Goal: Task Accomplishment & Management: Complete application form

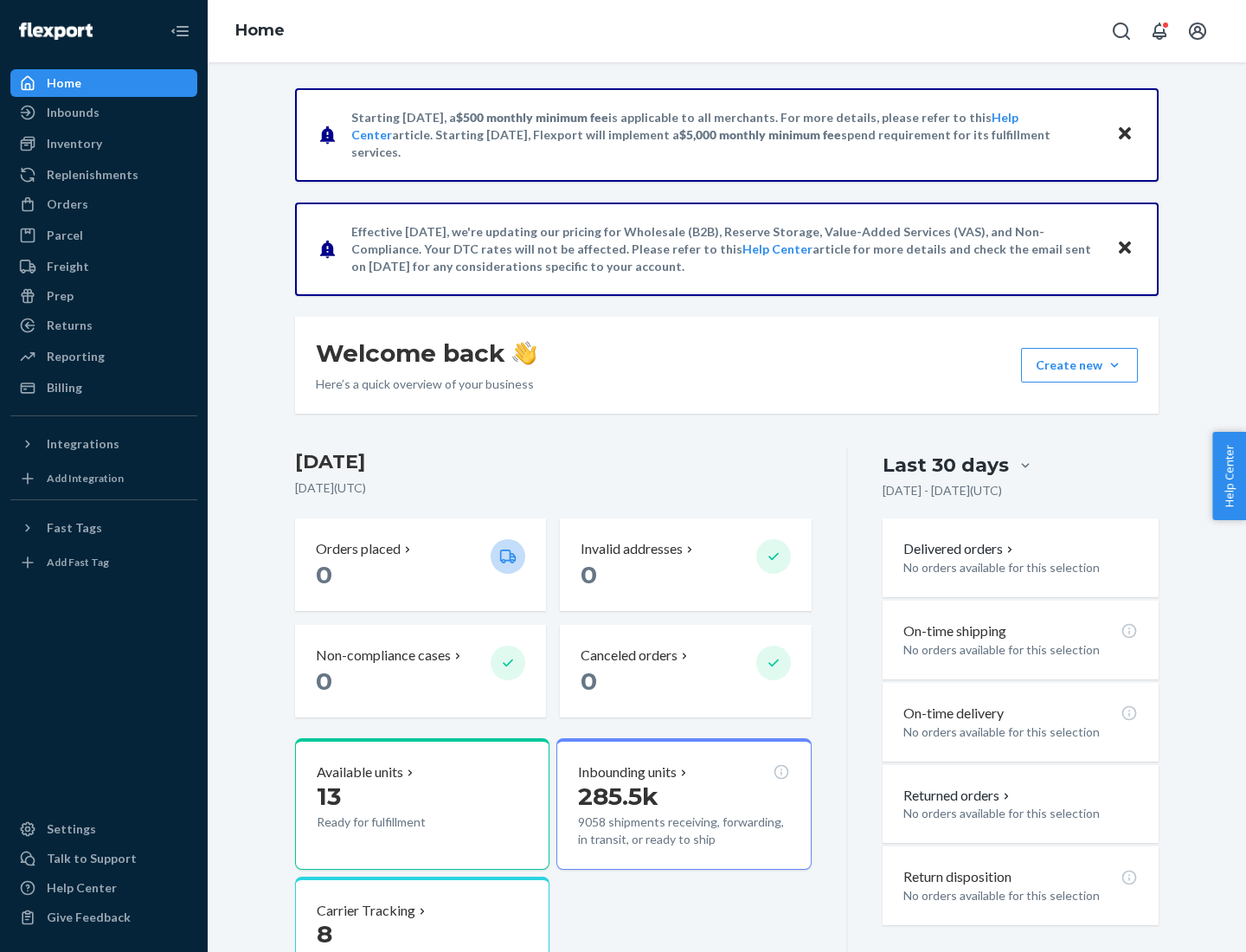
click at [1114, 365] on button "Create new Create new inbound Create new order Create new product" at bounding box center [1080, 365] width 117 height 35
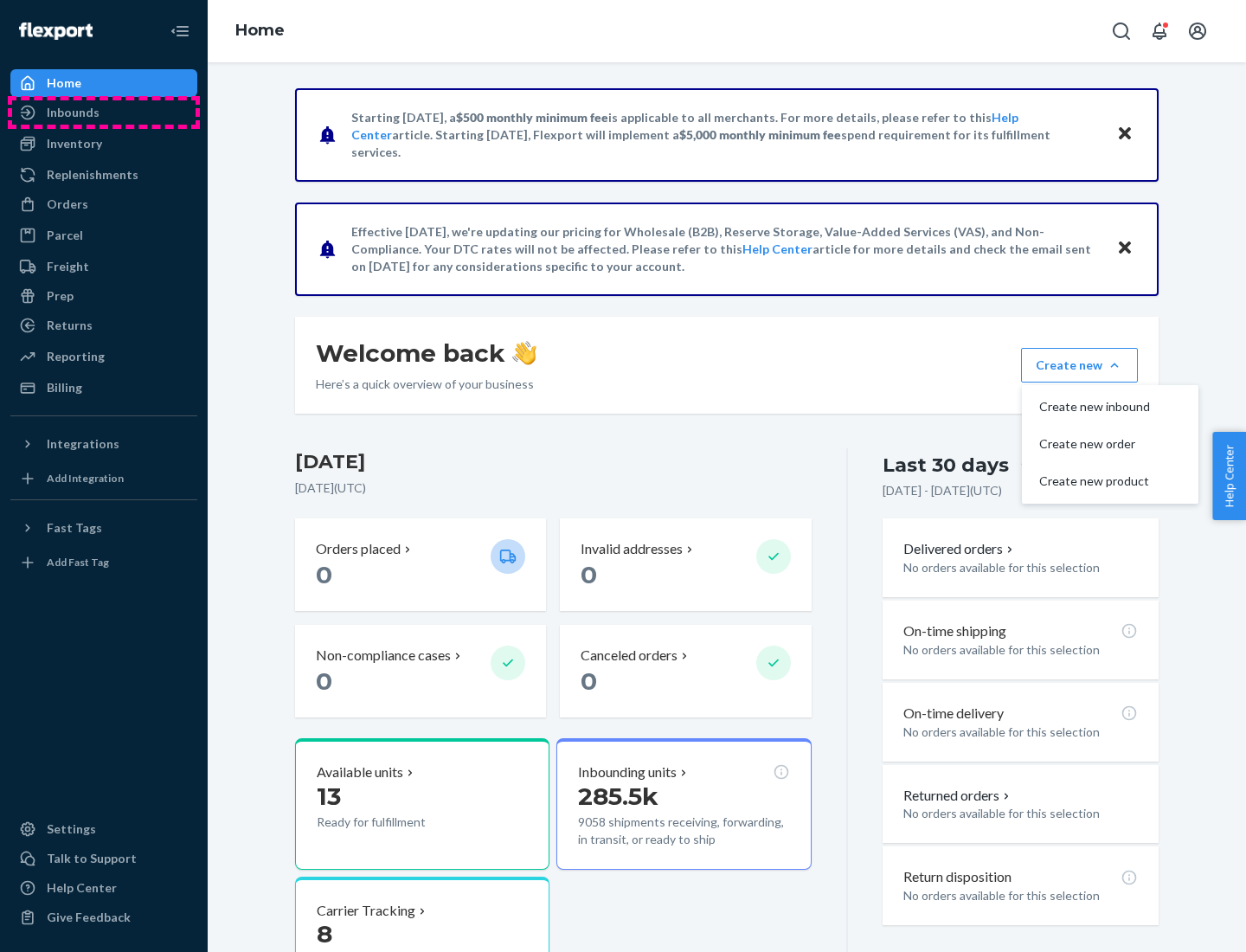
click at [104, 112] on div "Inbounds" at bounding box center [103, 112] width 184 height 25
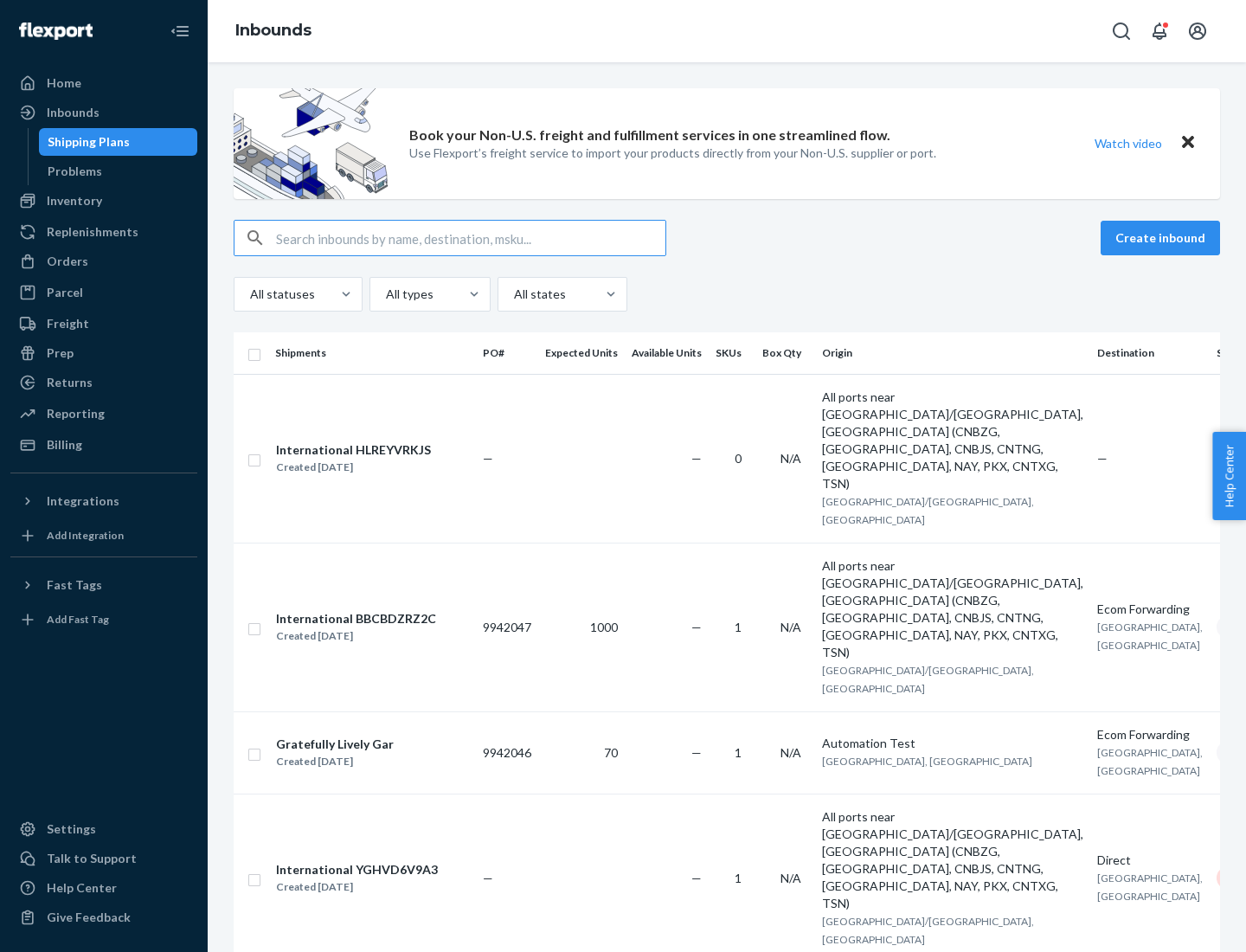
click at [1163, 238] on button "Create inbound" at bounding box center [1160, 238] width 120 height 35
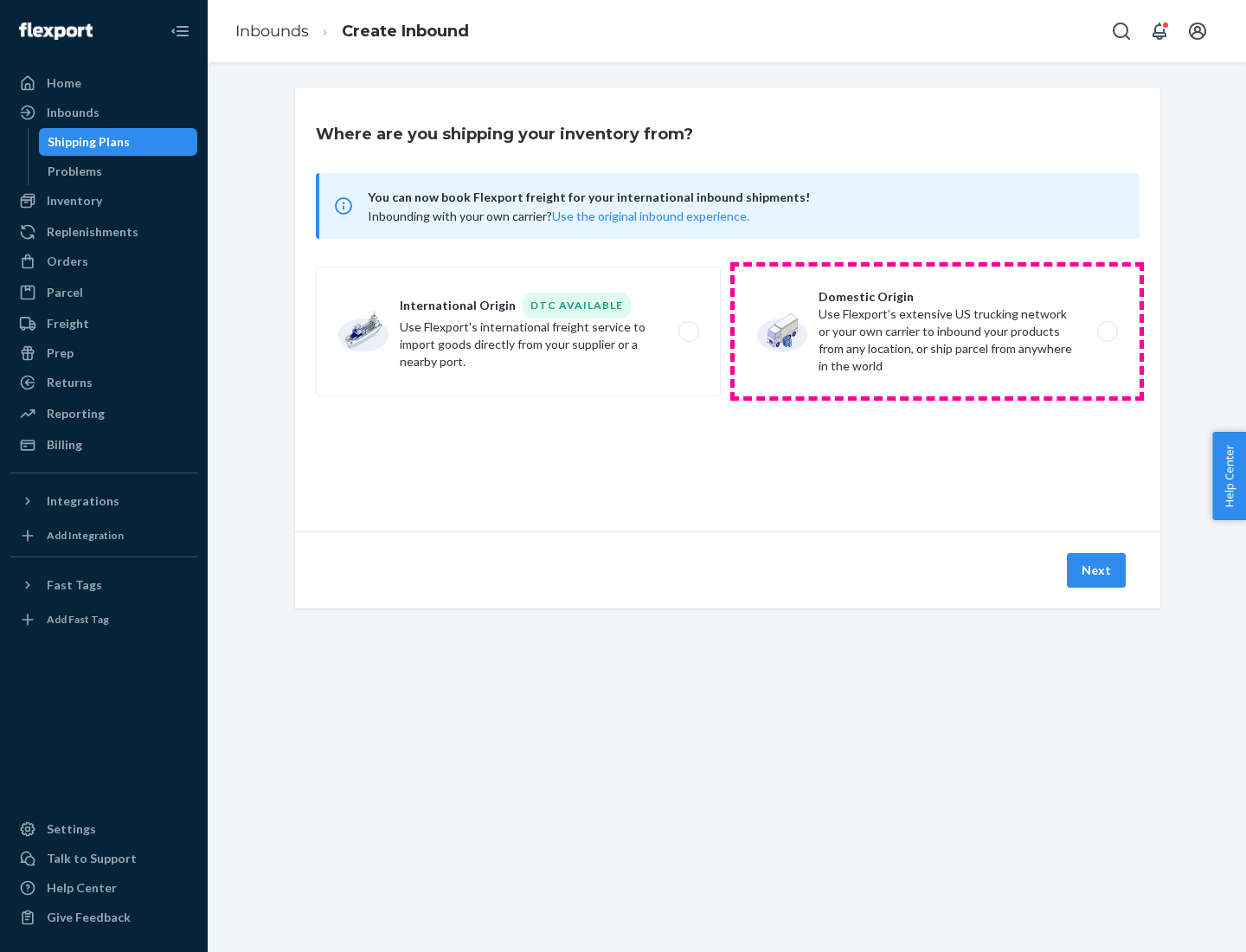
click at [937, 332] on label "Domestic Origin Use Flexport’s extensive US trucking network or your own carrie…" at bounding box center [936, 332] width 405 height 130
click at [1107, 332] on input "Domestic Origin Use Flexport’s extensive US trucking network or your own carrie…" at bounding box center [1113, 332] width 11 height 11
radio input "true"
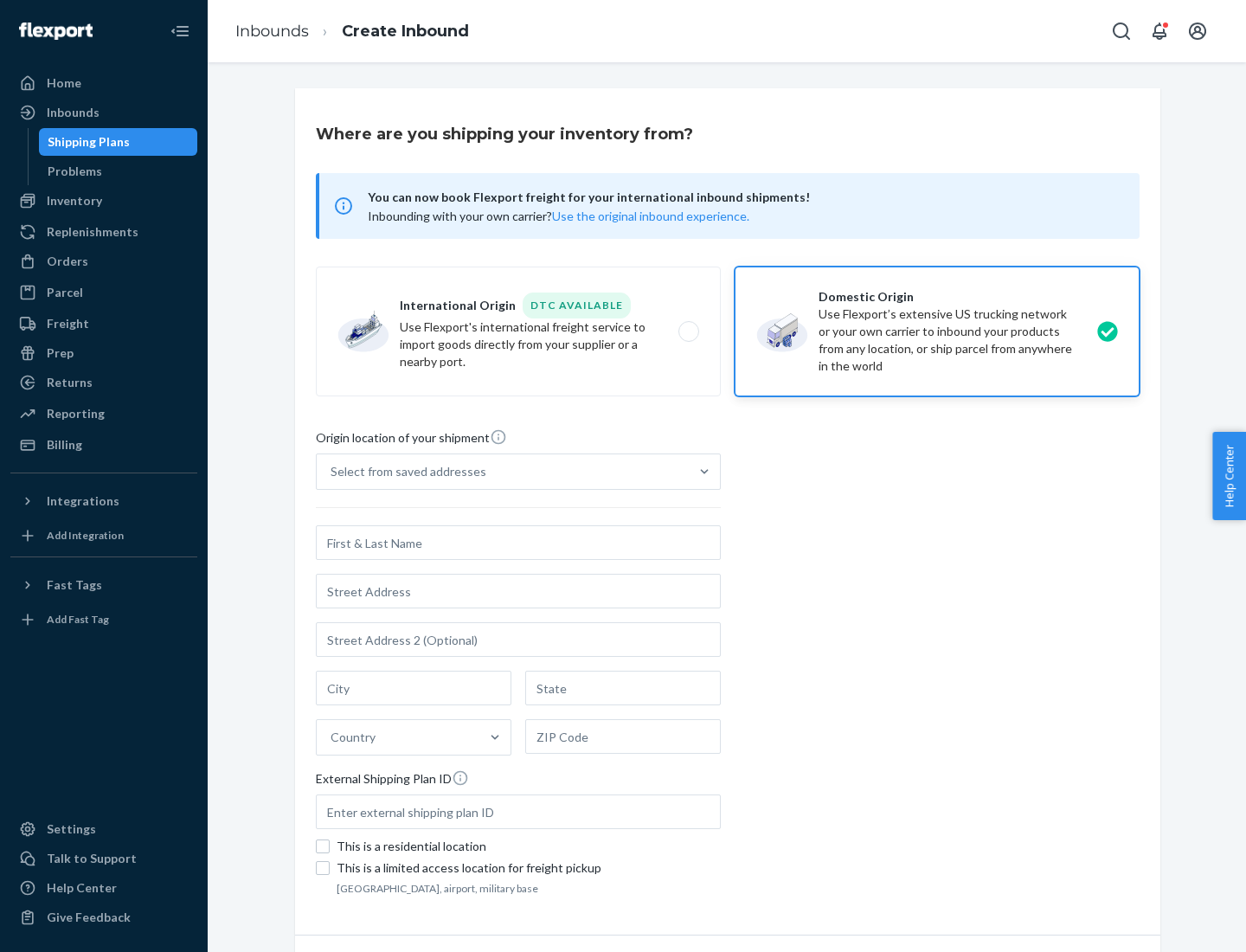
click at [404, 471] on div "Select from saved addresses" at bounding box center [408, 471] width 156 height 17
click at [333, 471] on input "Select from saved addresses" at bounding box center [332, 471] width 2 height 17
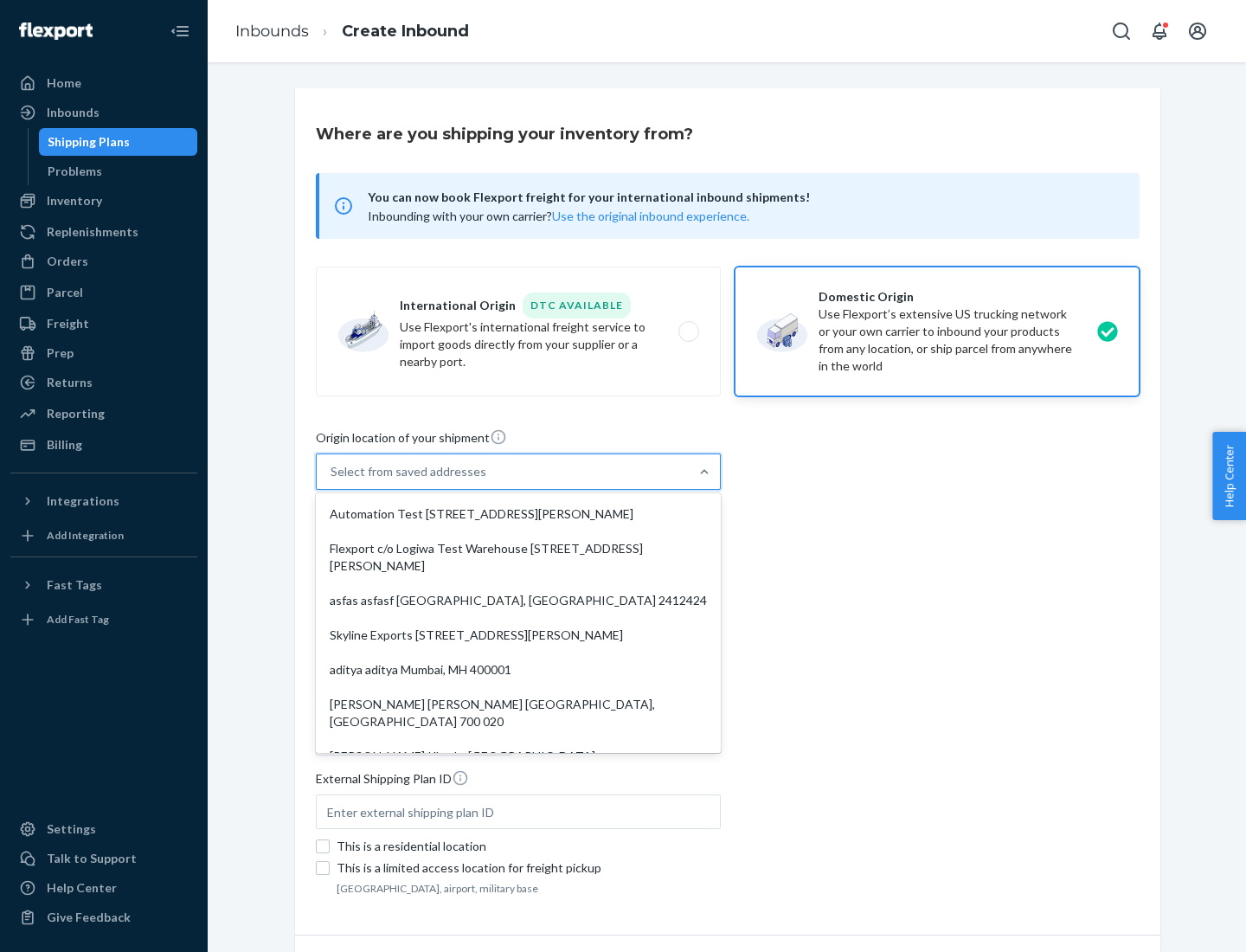
scroll to position [7, 0]
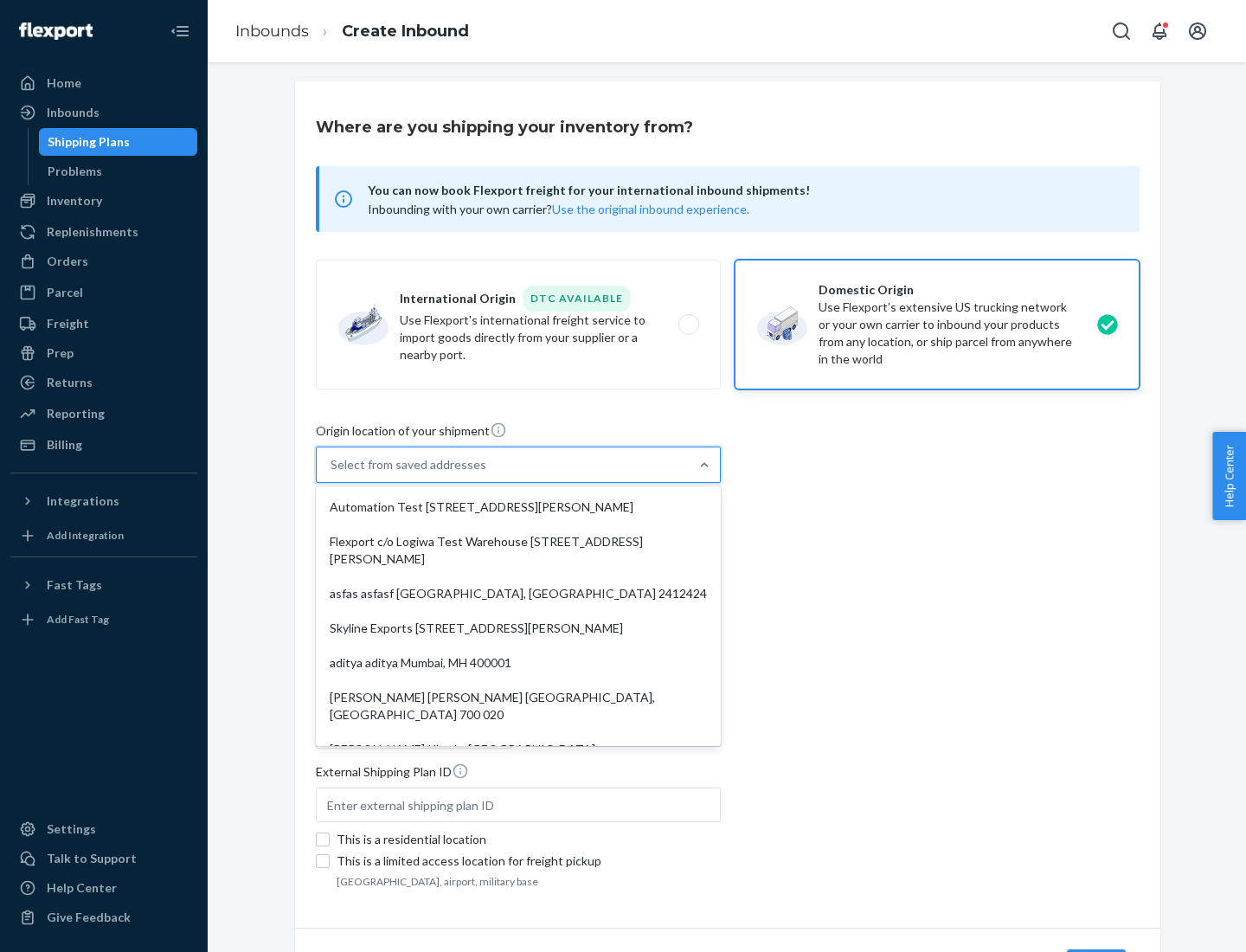
click at [519, 507] on div "Automation Test [STREET_ADDRESS][PERSON_NAME]" at bounding box center [519, 507] width 398 height 35
click at [333, 473] on input "option Automation Test [STREET_ADDRESS][PERSON_NAME]. 9 results available. Use …" at bounding box center [332, 464] width 2 height 17
type input "Automation Test"
type input "9th Floor"
type input "[GEOGRAPHIC_DATA]"
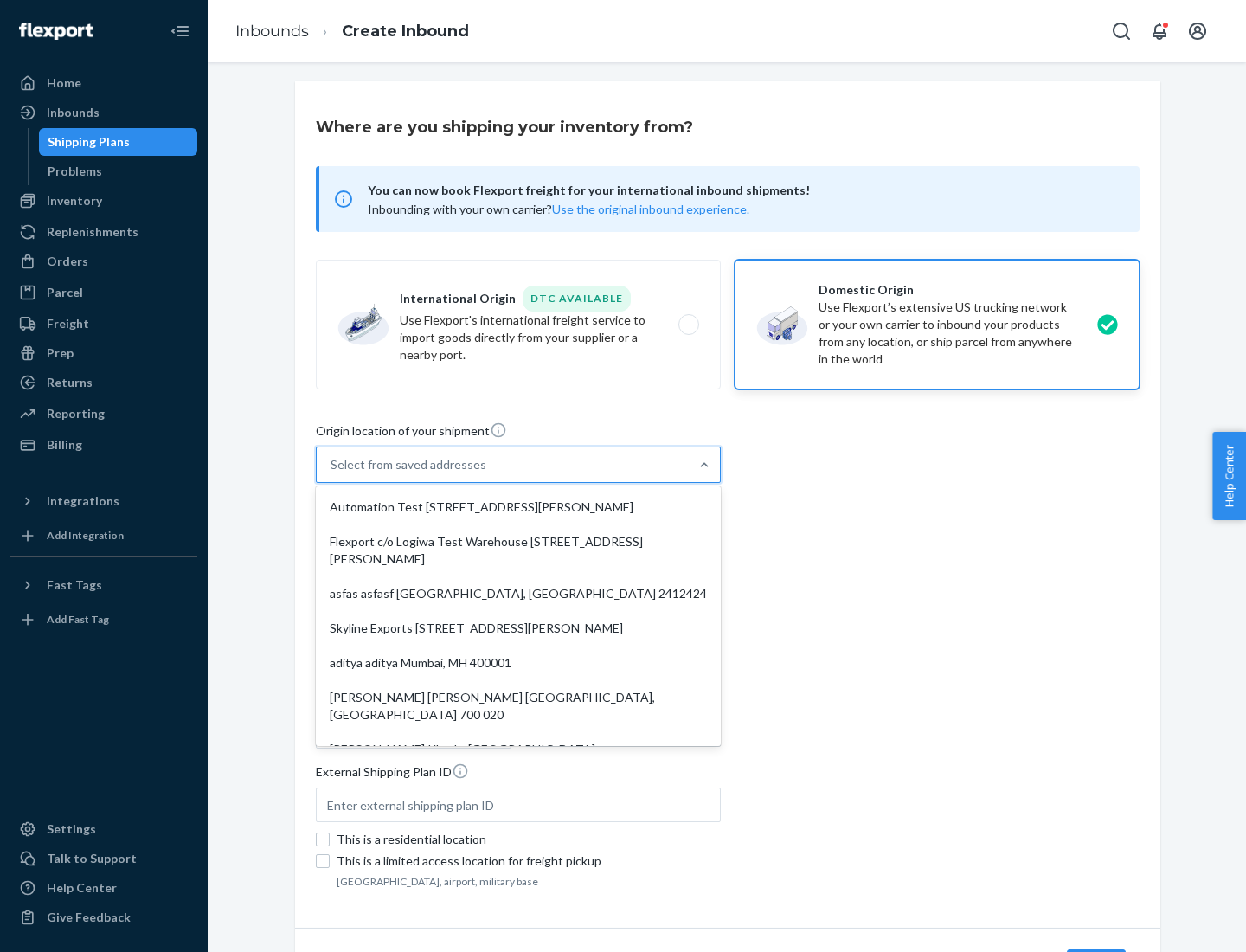
type input "CA"
type input "94104"
type input "[STREET_ADDRESS][PERSON_NAME]"
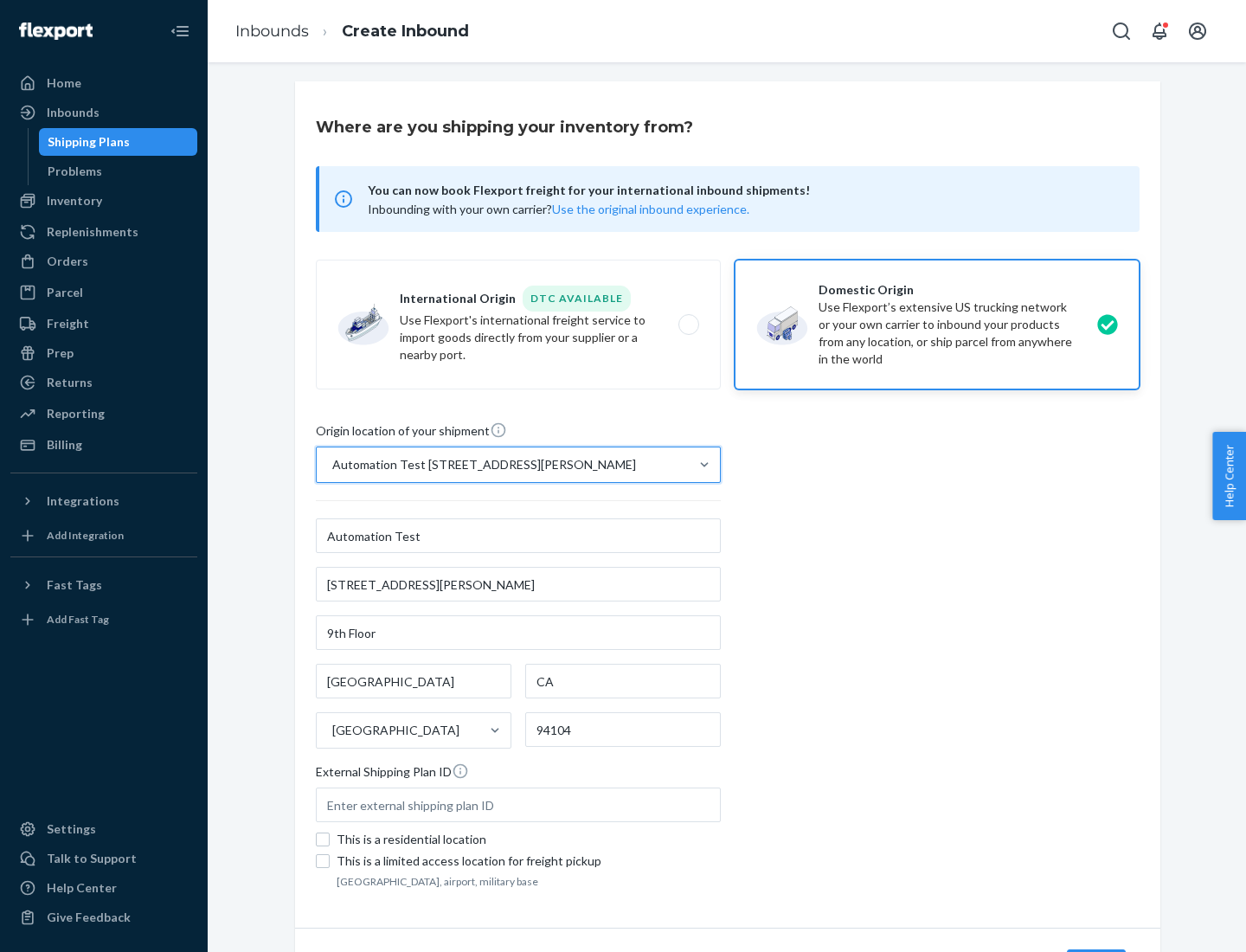
scroll to position [101, 0]
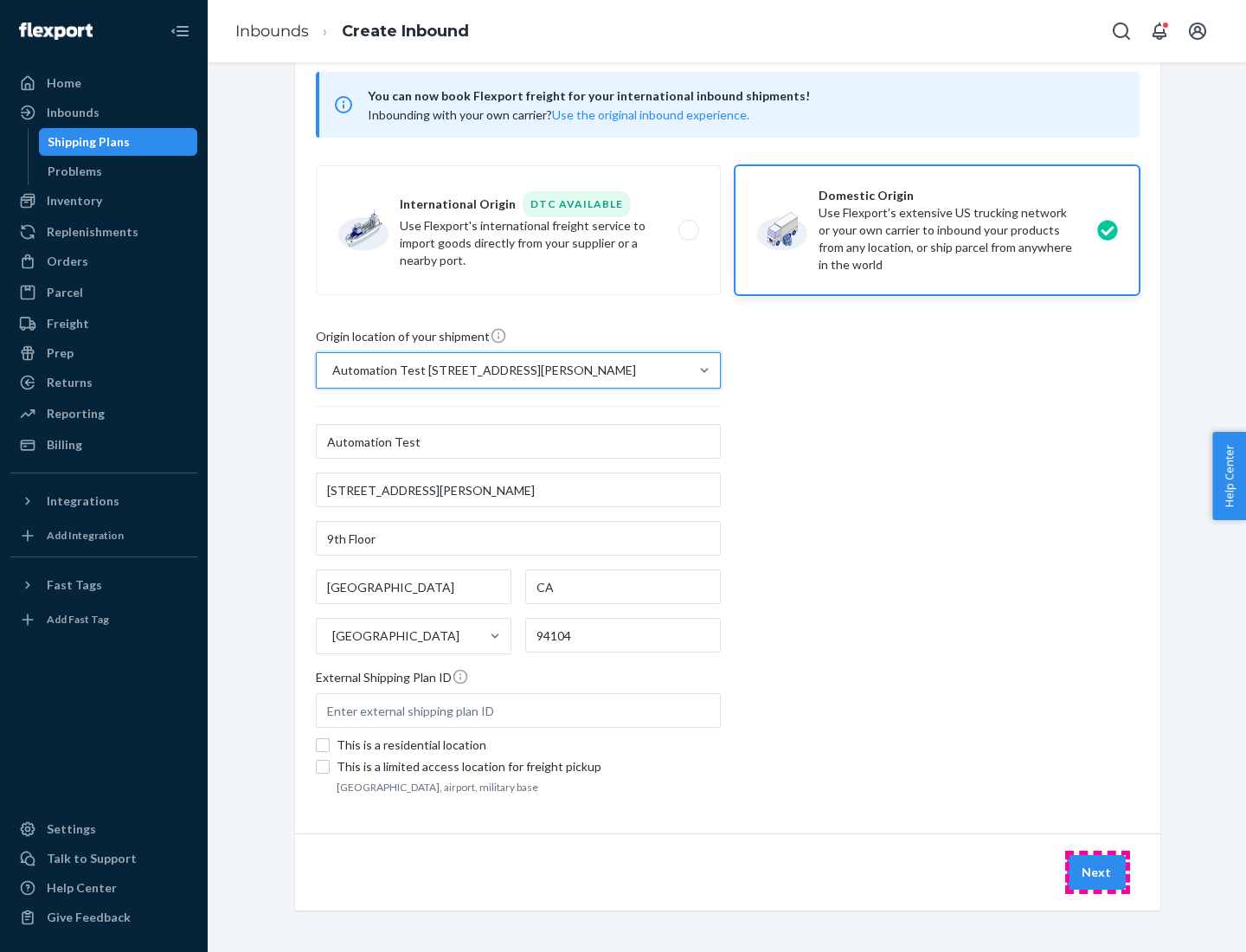
click at [1097, 873] on button "Next" at bounding box center [1096, 873] width 58 height 35
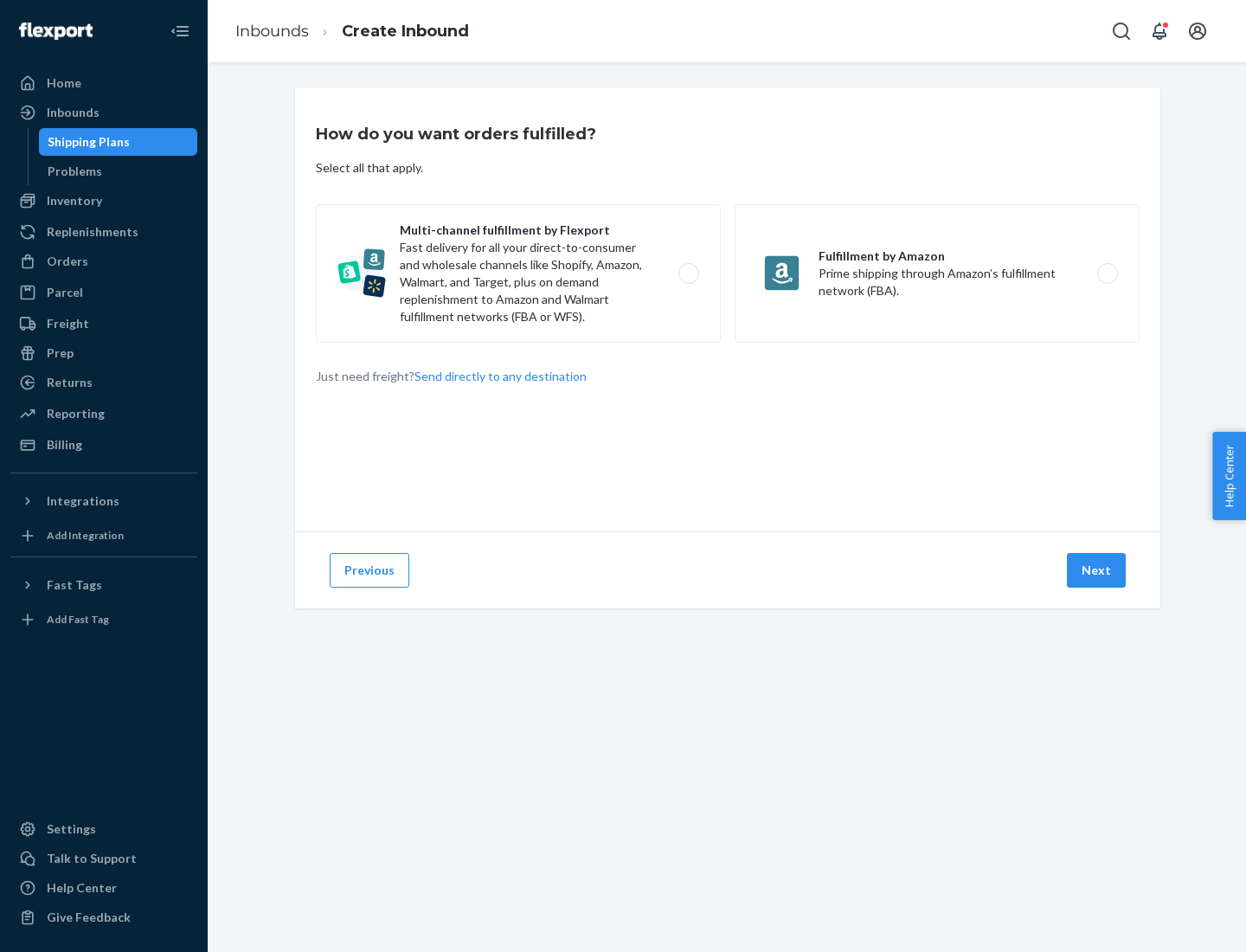
click at [519, 273] on label "Multi-channel fulfillment by Flexport Fast delivery for all your direct-to-cons…" at bounding box center [518, 274] width 405 height 139
click at [688, 273] on input "Multi-channel fulfillment by Flexport Fast delivery for all your direct-to-cons…" at bounding box center [693, 274] width 11 height 11
radio input "true"
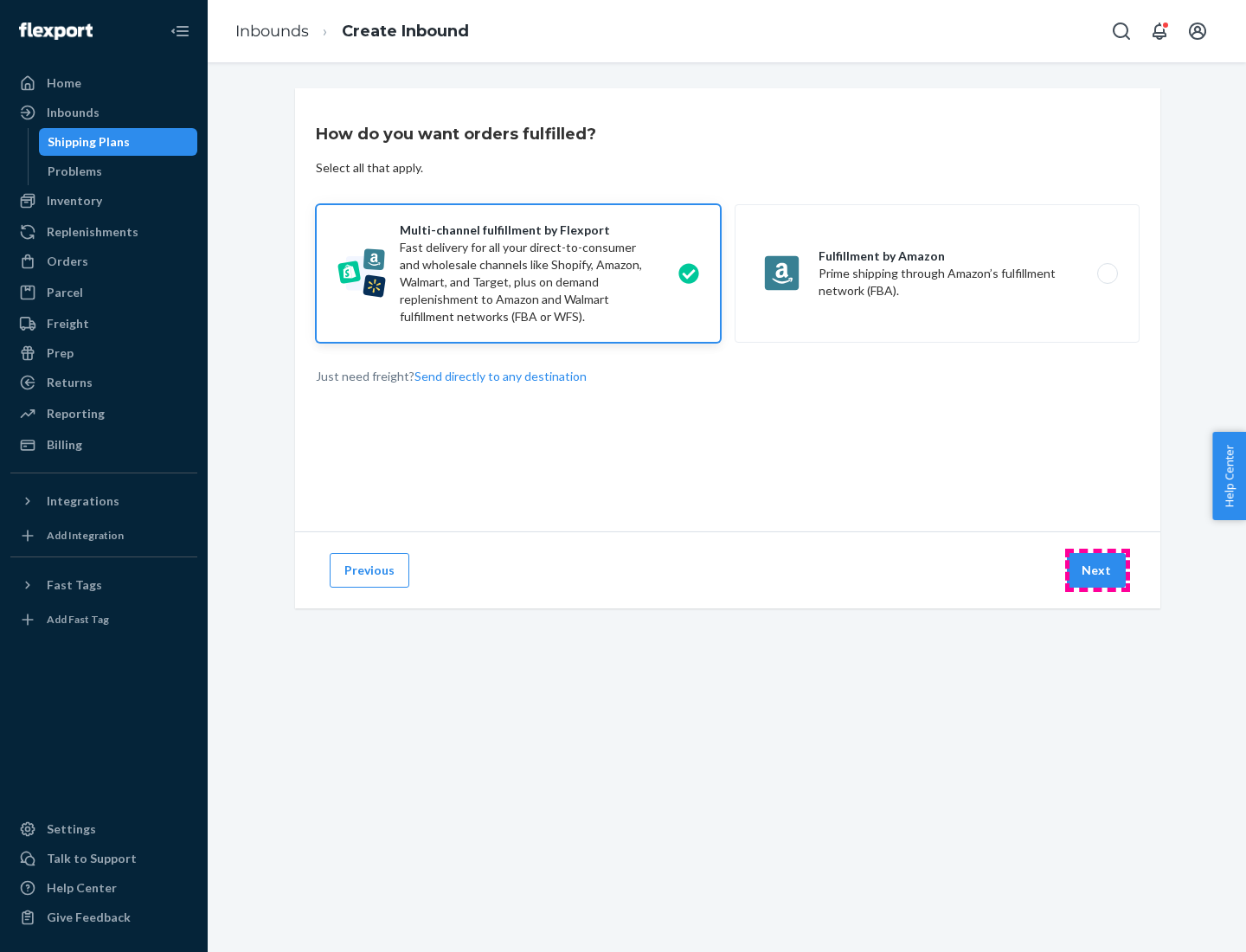
click at [1097, 570] on button "Next" at bounding box center [1096, 570] width 58 height 35
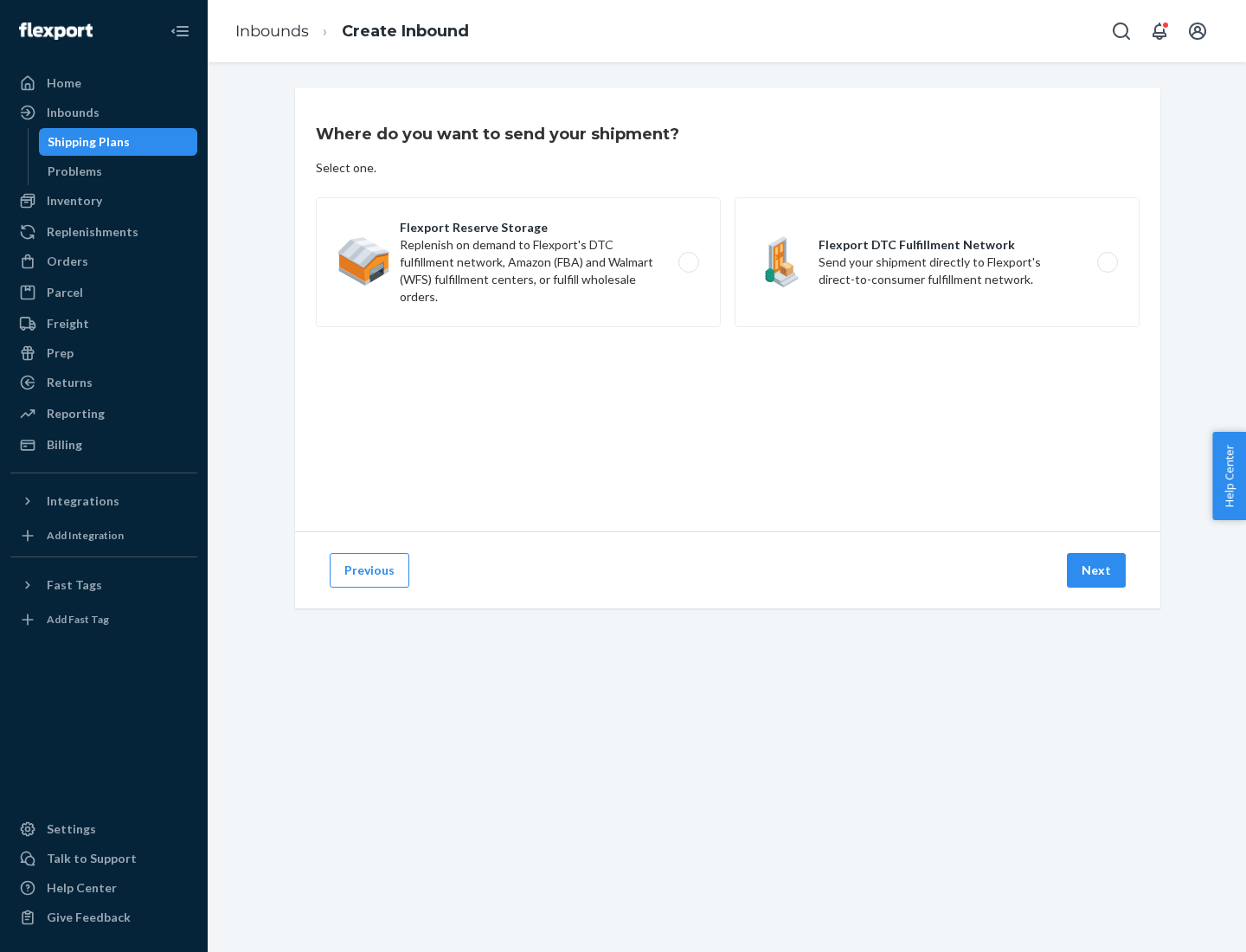
click at [937, 262] on label "Flexport DTC Fulfillment Network Send your shipment directly to Flexport's dire…" at bounding box center [936, 262] width 405 height 130
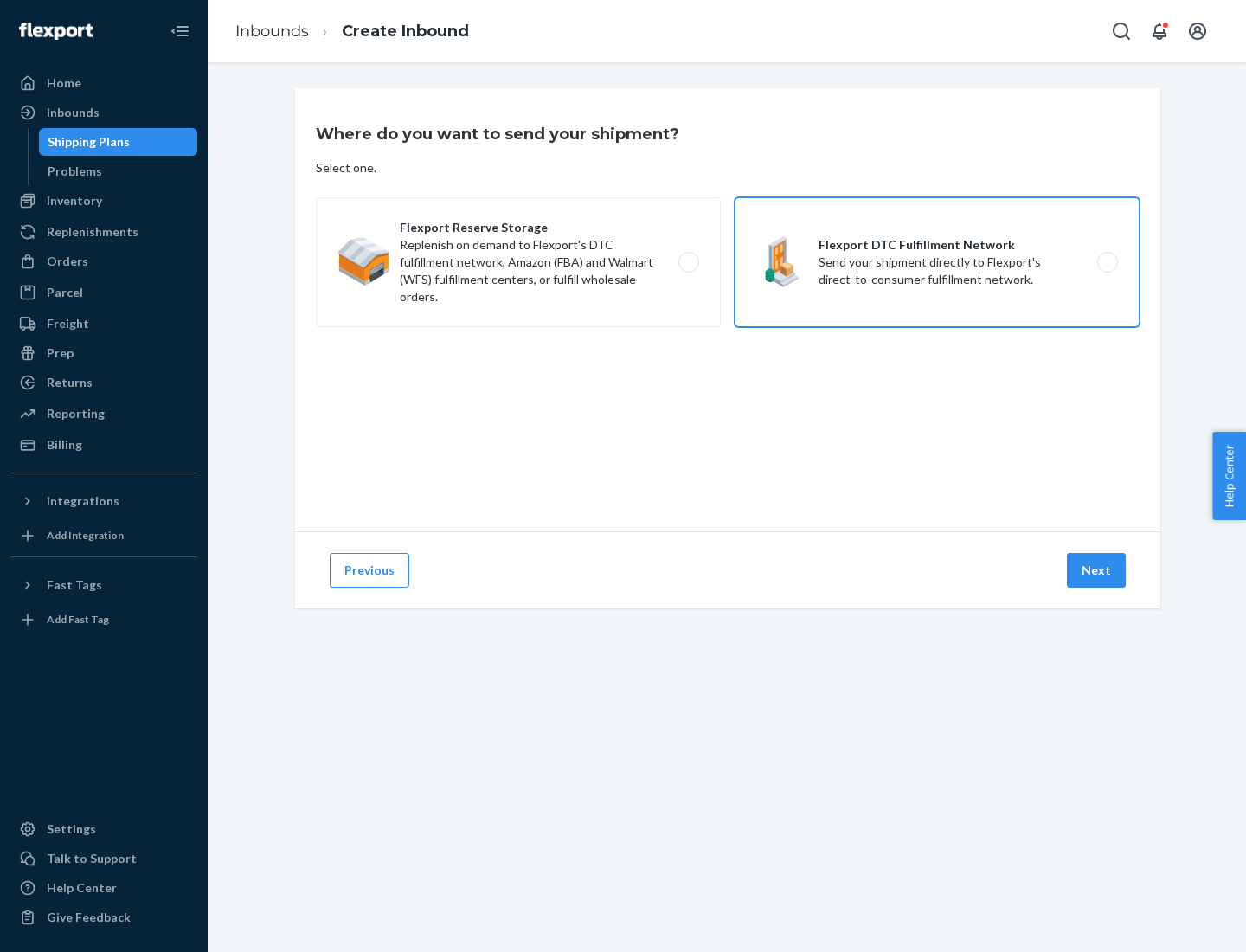
click at [1107, 262] on input "Flexport DTC Fulfillment Network Send your shipment directly to Flexport's dire…" at bounding box center [1113, 262] width 11 height 11
radio input "true"
click at [1097, 570] on button "Next" at bounding box center [1096, 570] width 58 height 35
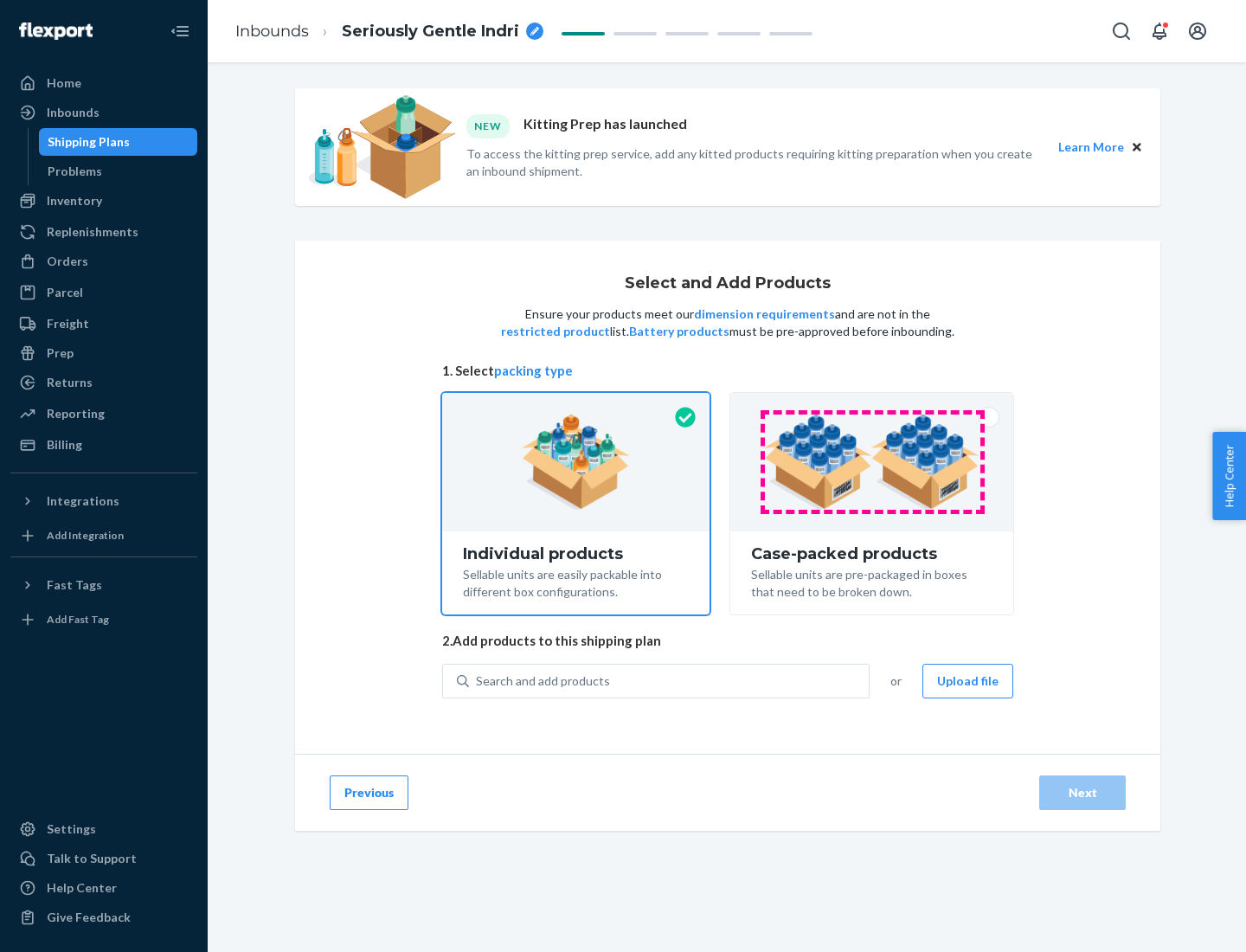
click at [872, 462] on img at bounding box center [872, 462] width 216 height 95
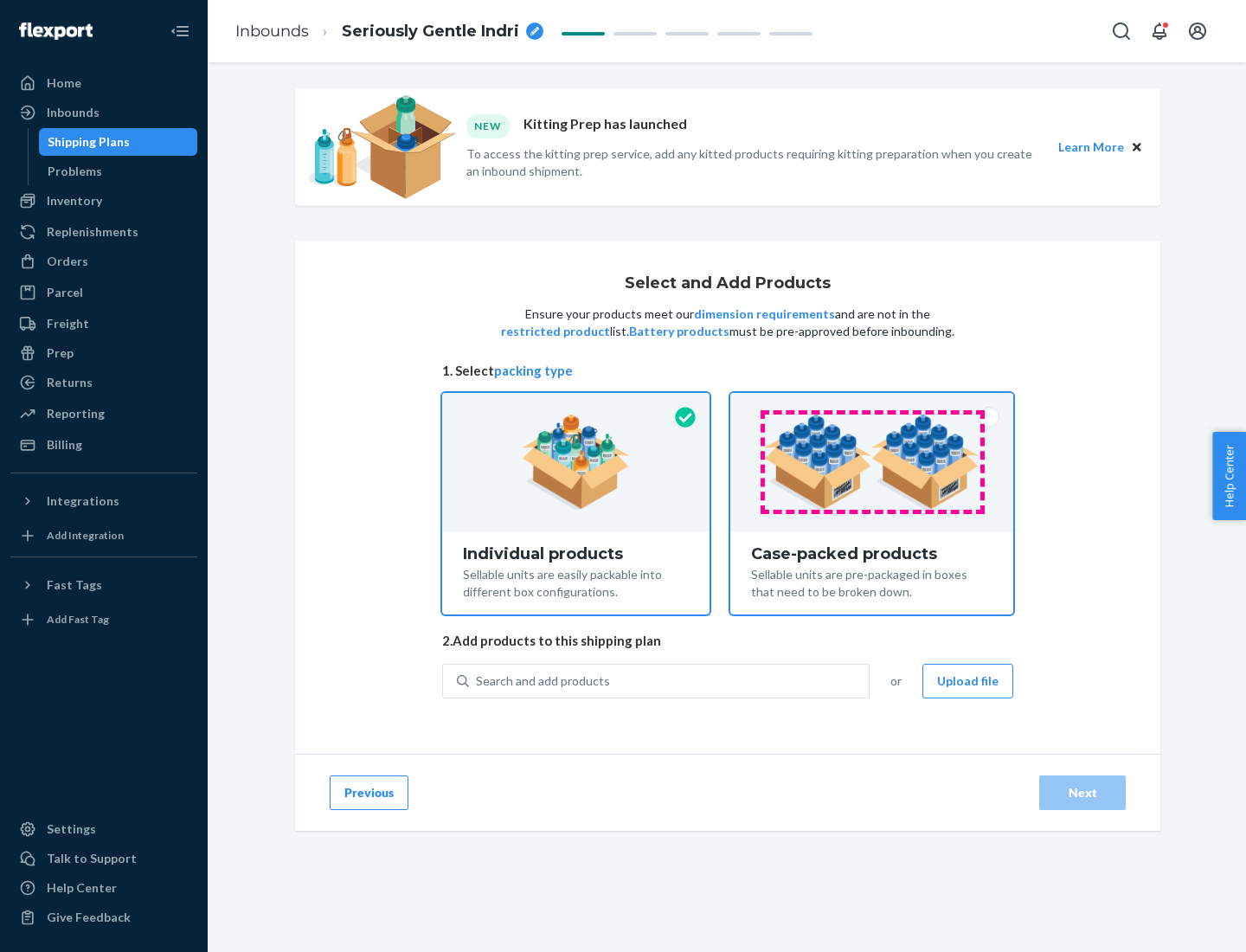
click at [872, 404] on input "Case-packed products Sellable units are pre-packaged in boxes that need to be b…" at bounding box center [871, 398] width 11 height 11
radio input "true"
radio input "false"
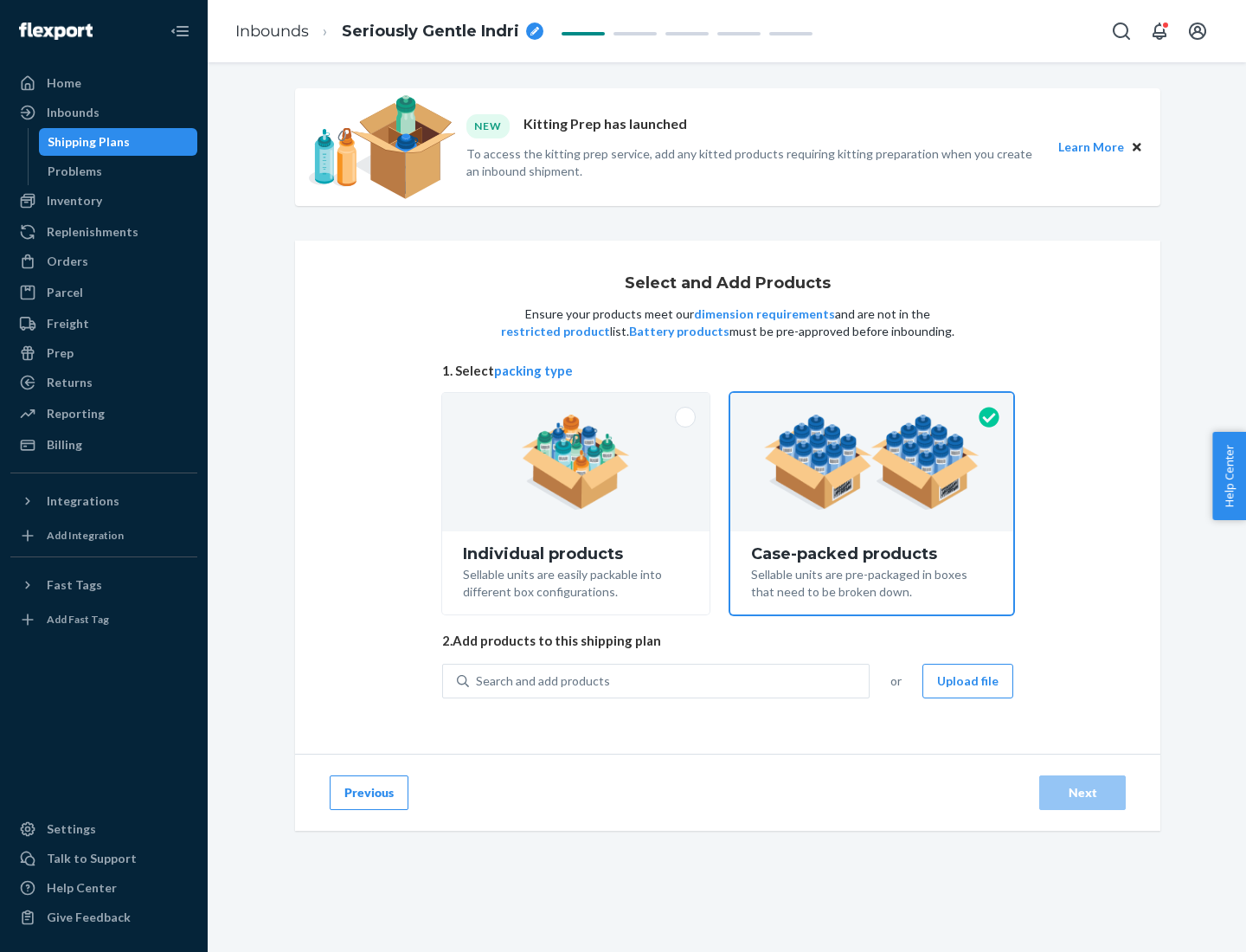
click at [670, 681] on div "Search and add products" at bounding box center [670, 682] width 400 height 31
click at [478, 681] on input "Search and add products" at bounding box center [477, 681] width 2 height 17
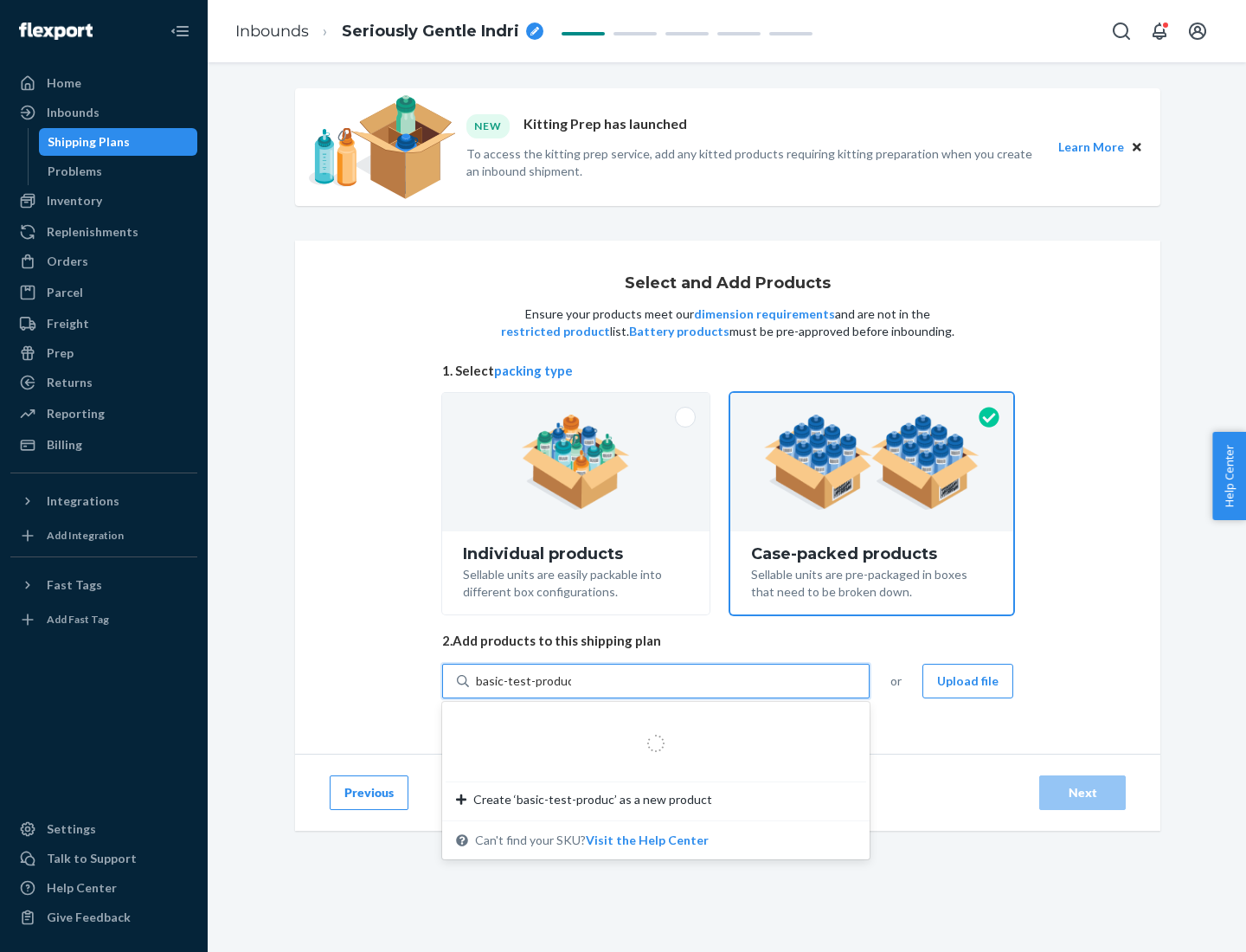
type input "basic-test-product-1"
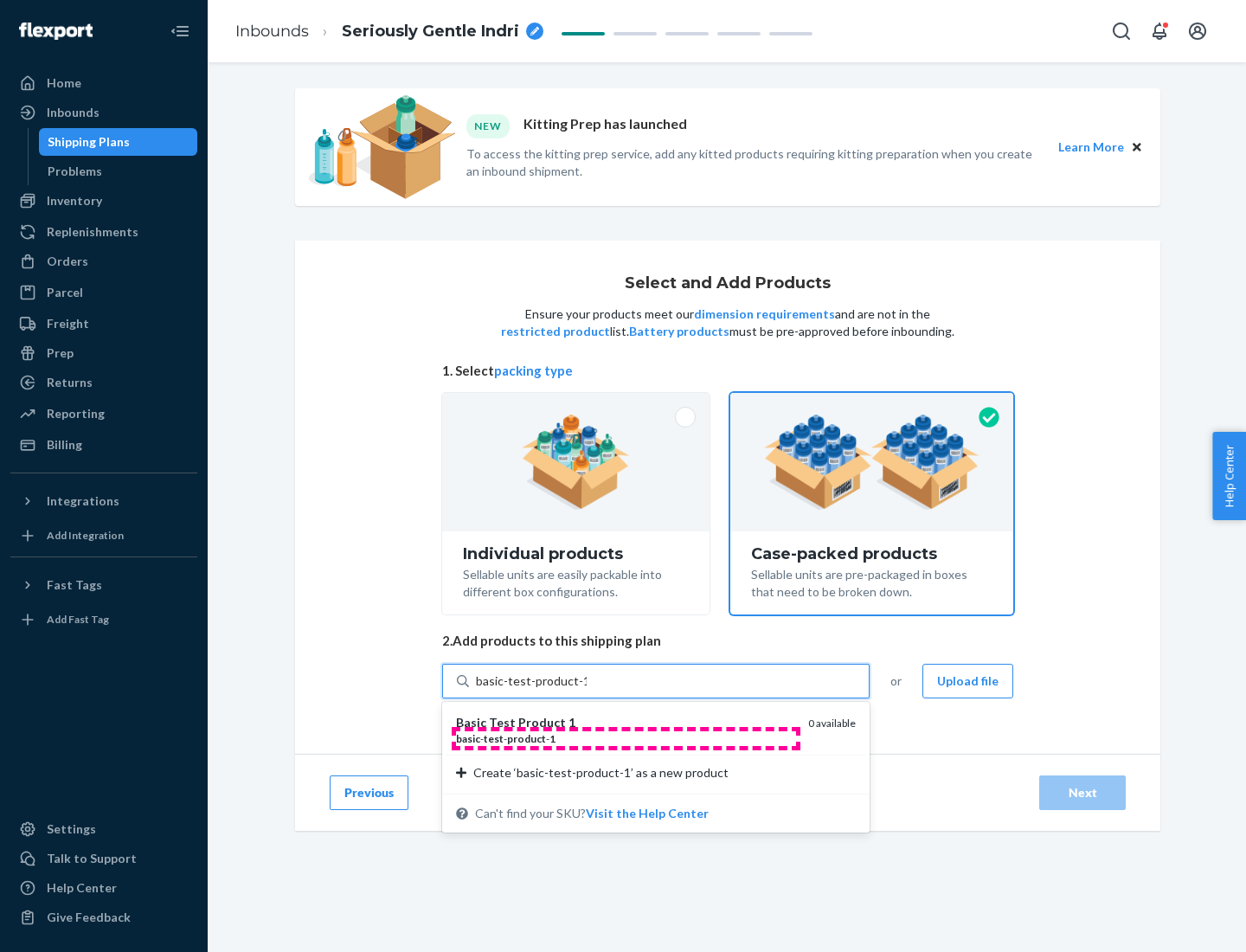
click at [626, 738] on div "basic - test - product - 1" at bounding box center [625, 739] width 338 height 15
click at [586, 690] on input "basic-test-product-1" at bounding box center [531, 681] width 111 height 17
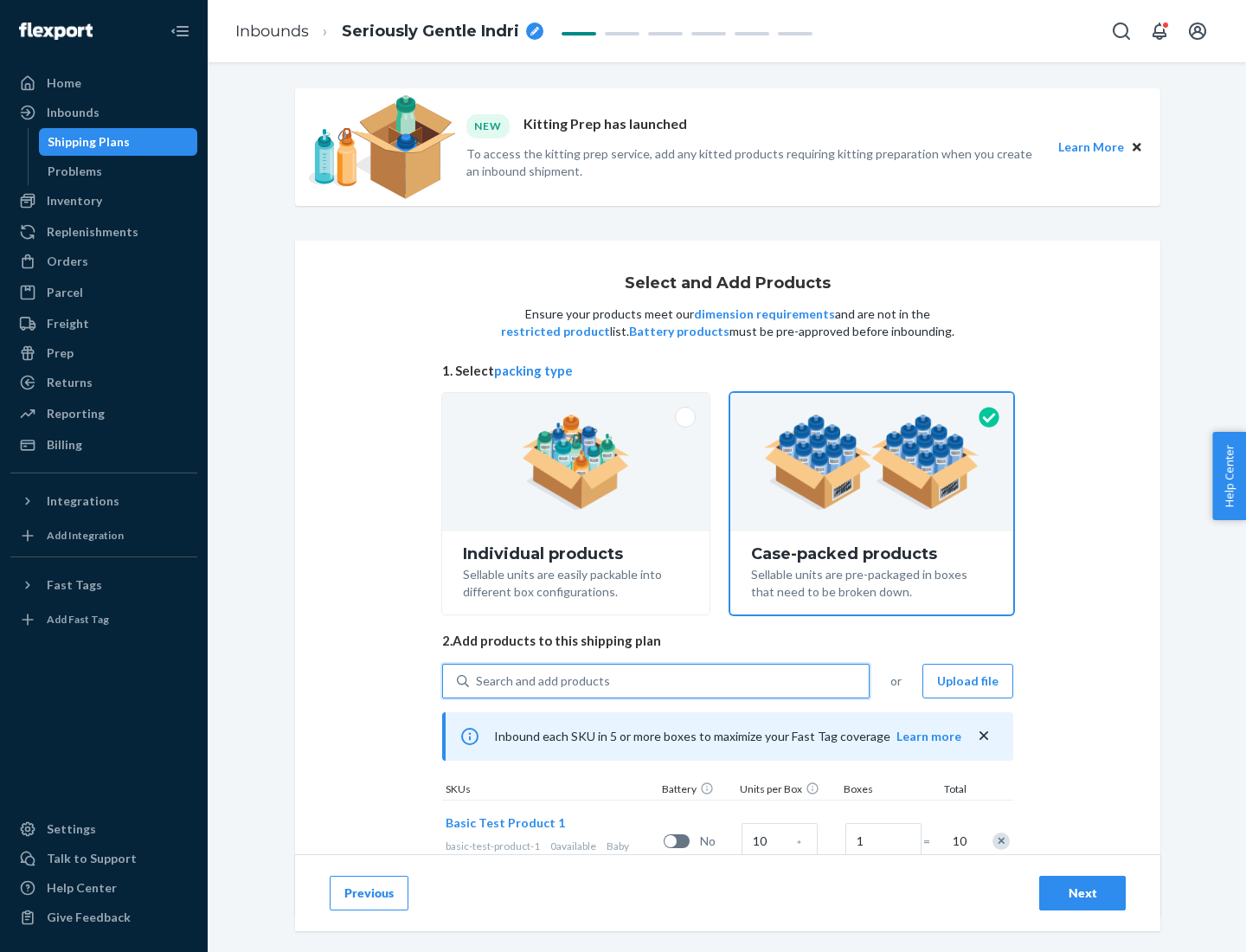
scroll to position [62, 0]
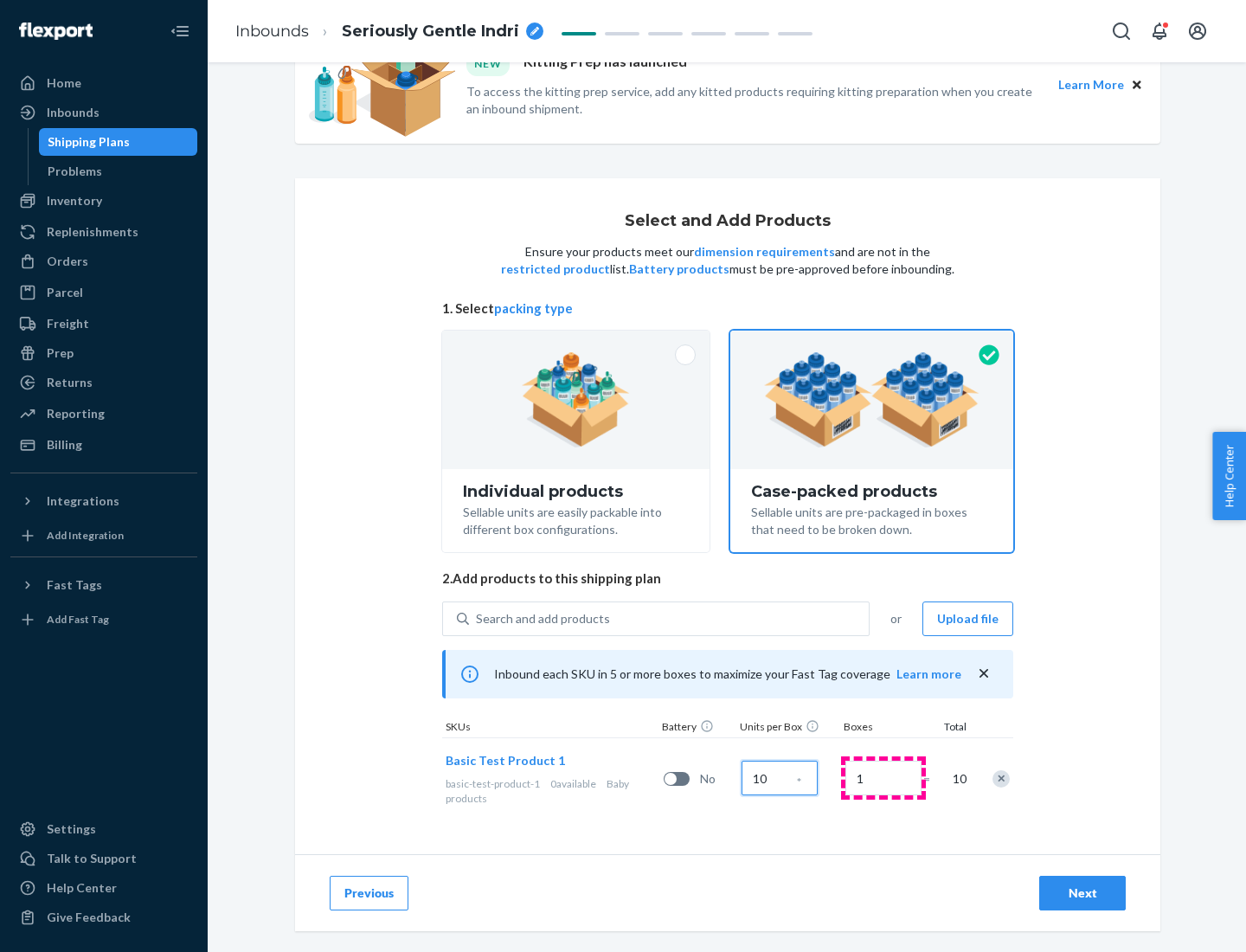
type input "10"
type input "7"
click at [1082, 894] on div "Next" at bounding box center [1082, 893] width 58 height 17
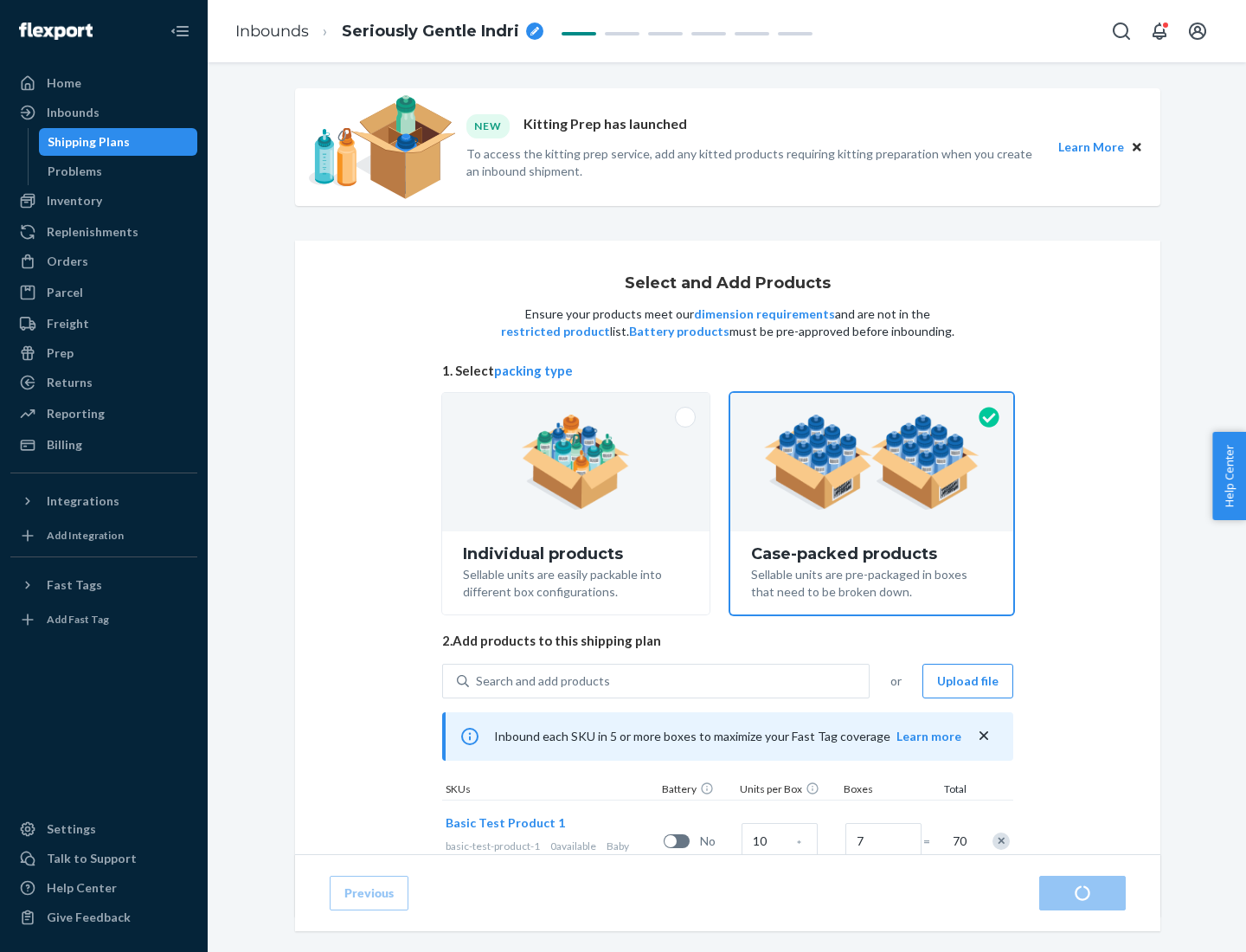
radio input "true"
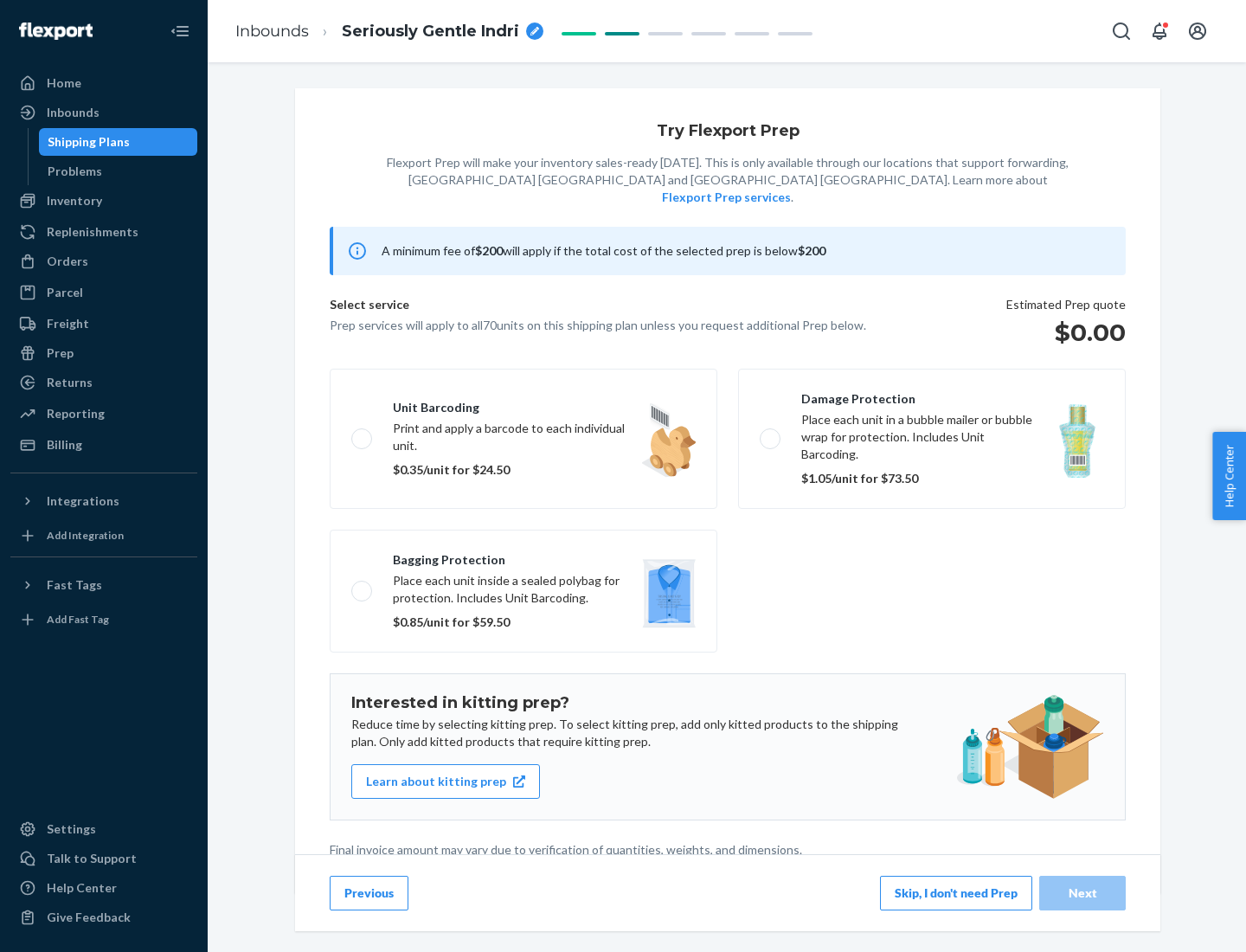
scroll to position [5, 0]
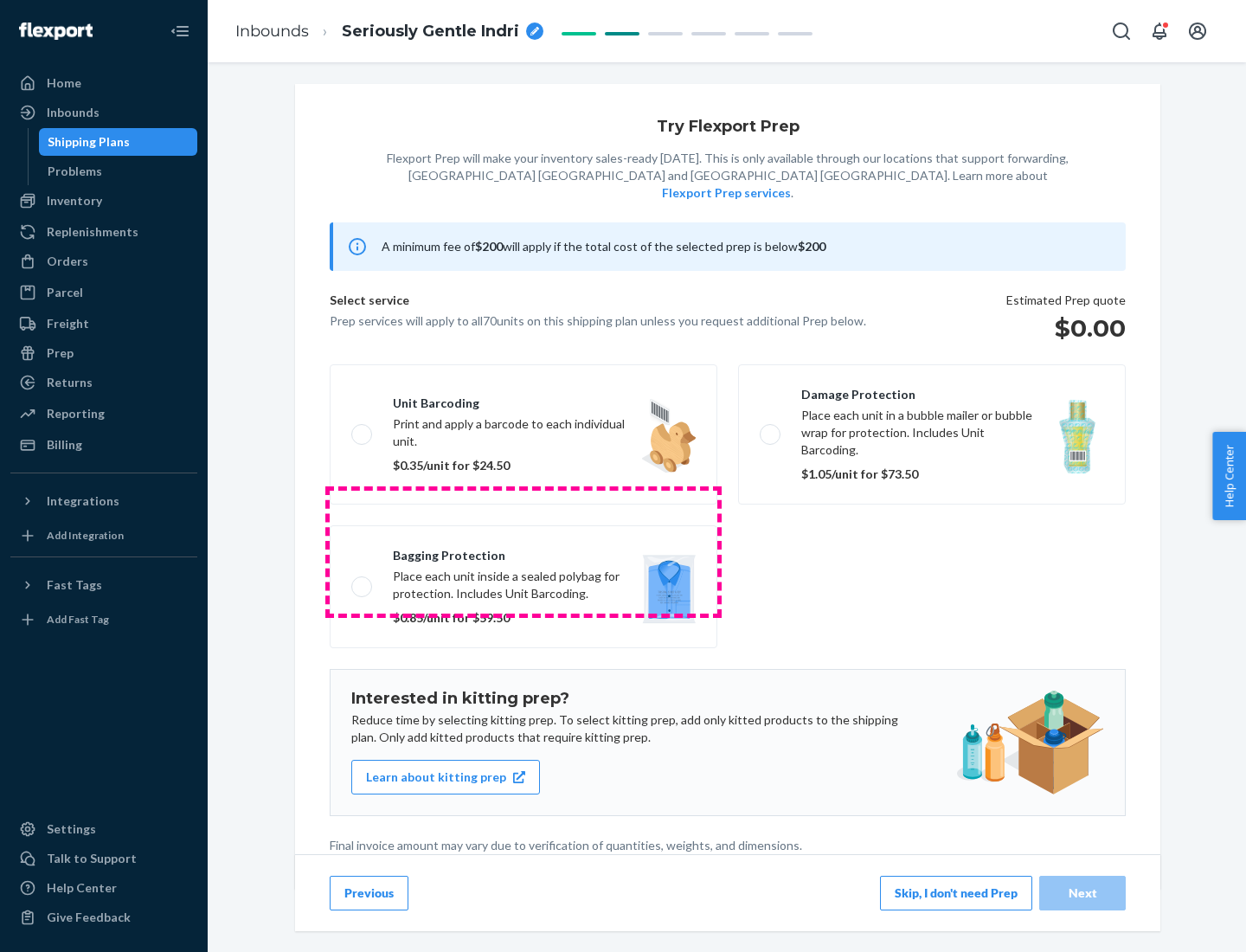
click at [523, 552] on label "Bagging protection Place each unit inside a sealed polybag for protection. Incl…" at bounding box center [523, 587] width 387 height 123
click at [363, 581] on input "Bagging protection Place each unit inside a sealed polybag for protection. Incl…" at bounding box center [357, 587] width 11 height 11
checkbox input "true"
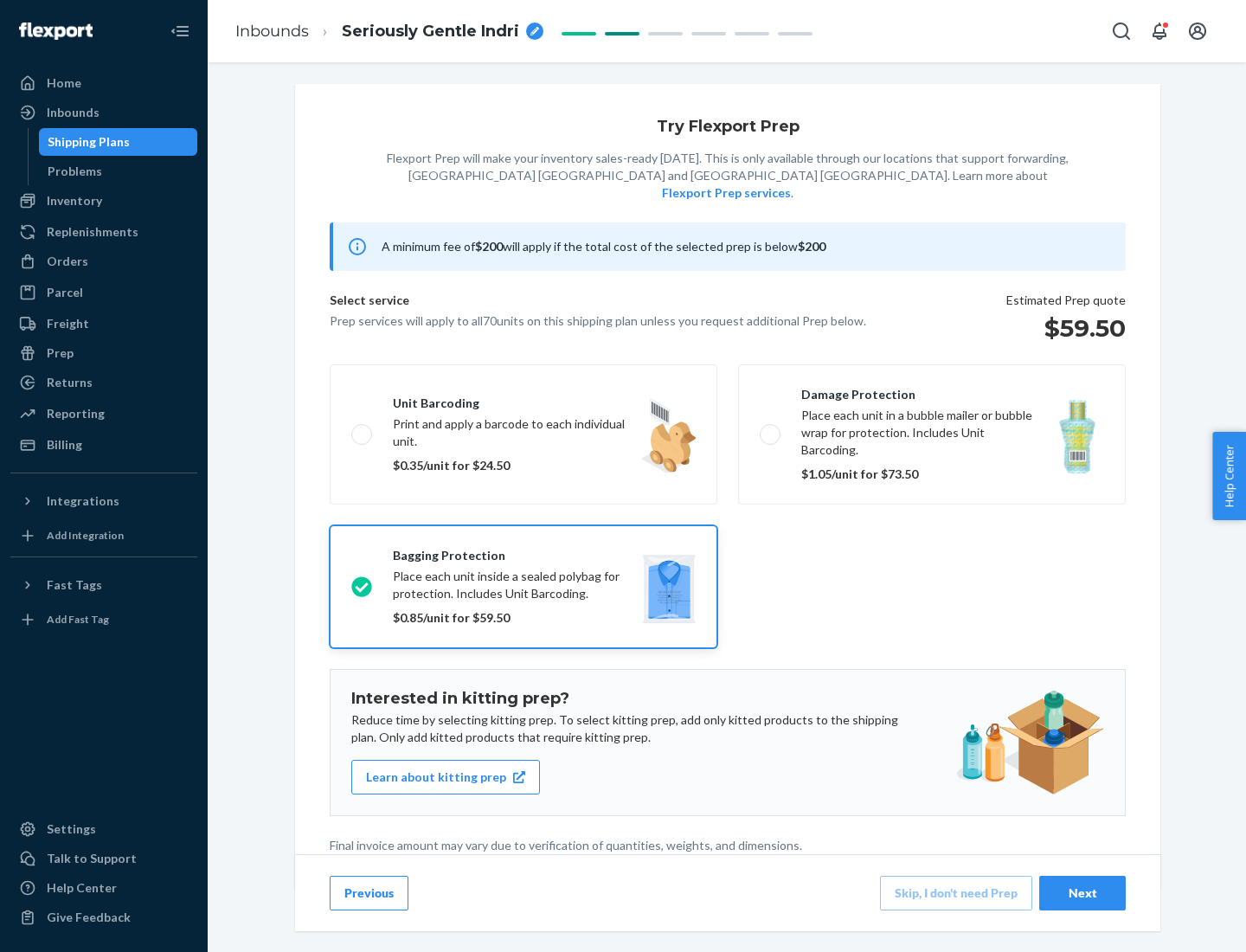
click at [1082, 893] on div "Next" at bounding box center [1082, 893] width 58 height 17
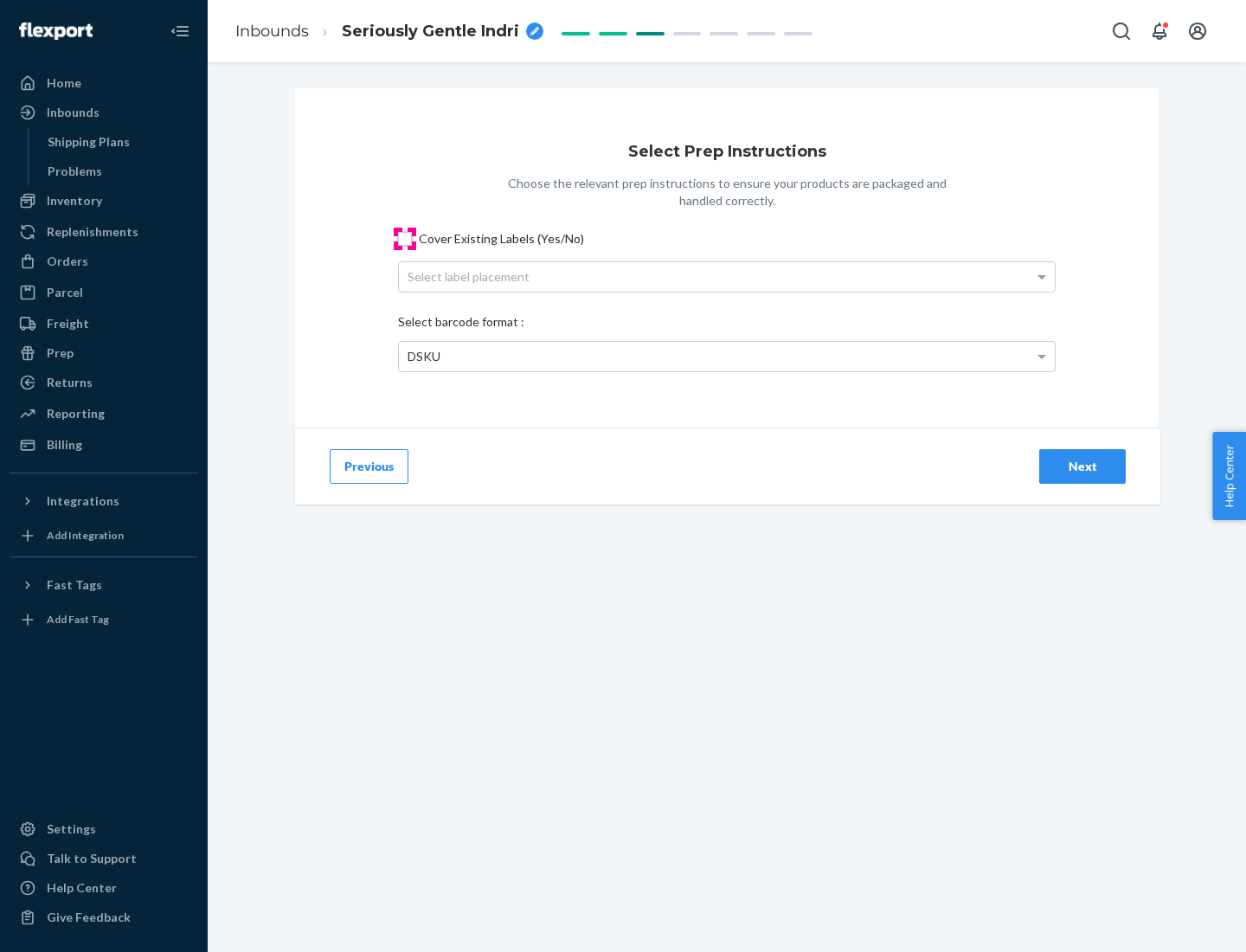
click at [405, 238] on input "Cover Existing Labels (Yes/No)" at bounding box center [405, 238] width 14 height 14
checkbox input "true"
click at [727, 276] on div "Select label placement" at bounding box center [727, 277] width 656 height 29
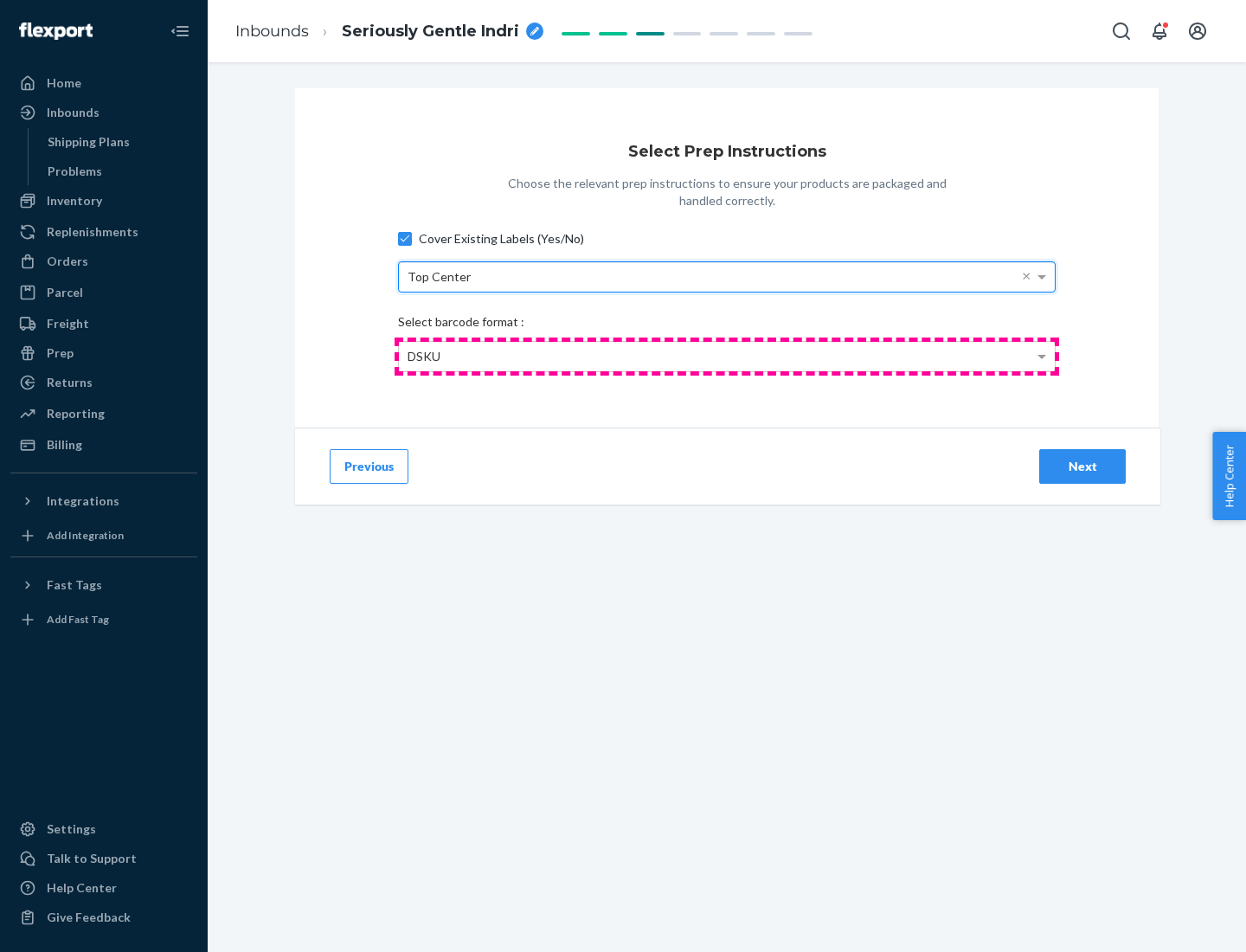
click at [727, 355] on div "DSKU" at bounding box center [727, 356] width 656 height 29
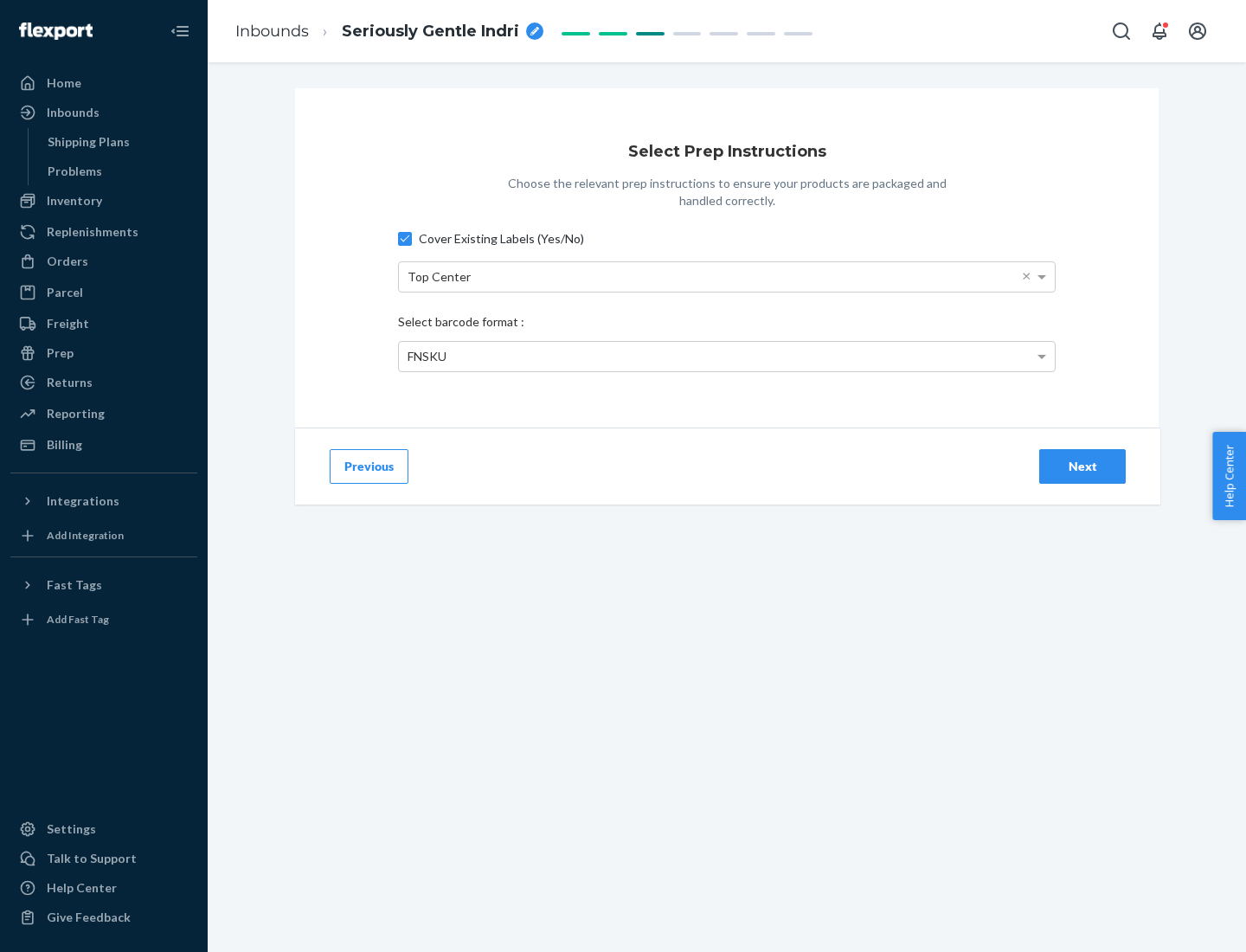
click at [1082, 466] on div "Next" at bounding box center [1082, 466] width 58 height 17
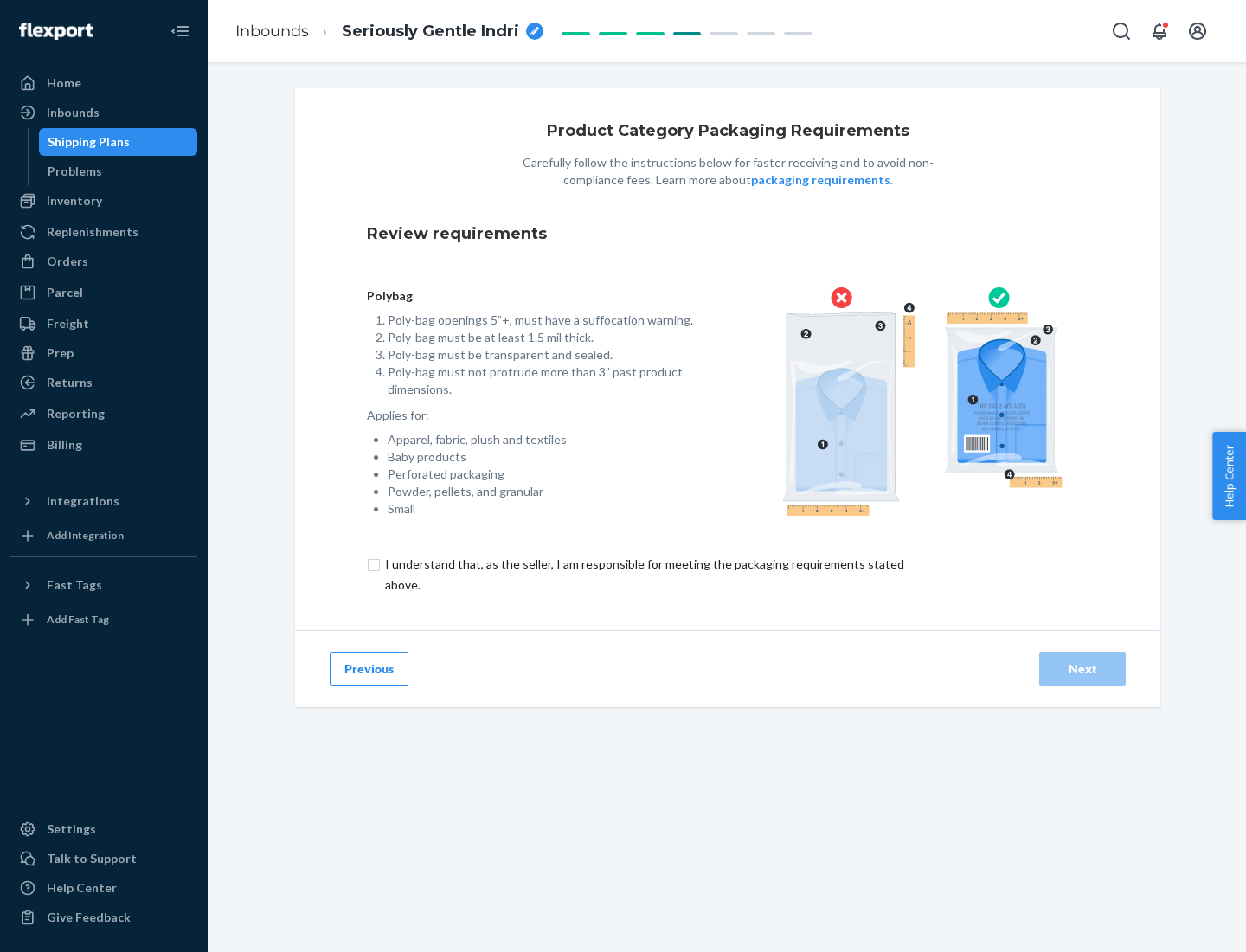
click at [643, 574] on input "checkbox" at bounding box center [655, 574] width 575 height 41
checkbox input "true"
click at [1082, 668] on div "Next" at bounding box center [1082, 669] width 58 height 17
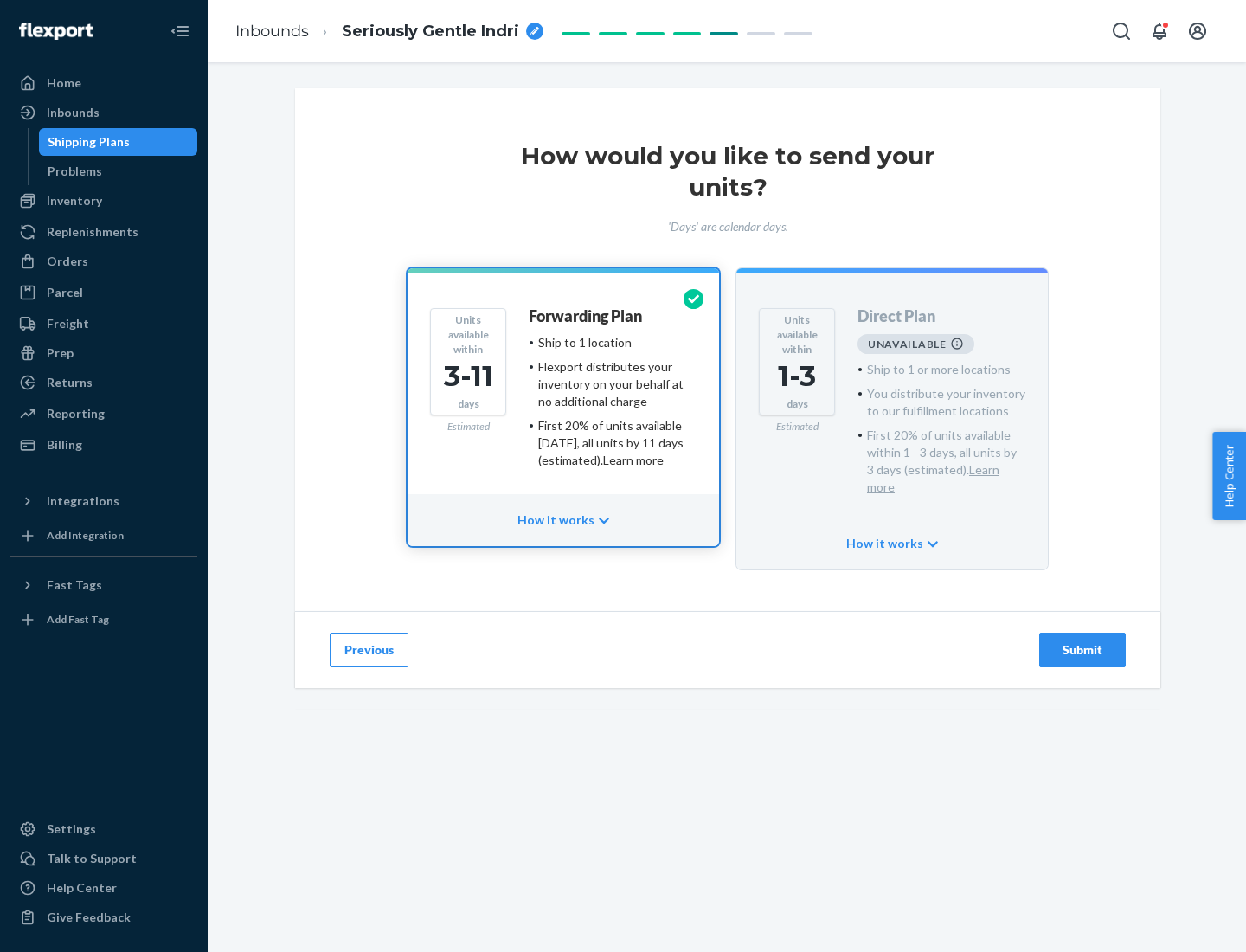
click at [586, 316] on h4 "Forwarding Plan" at bounding box center [586, 316] width 113 height 17
click at [1082, 641] on div "Submit" at bounding box center [1082, 650] width 58 height 17
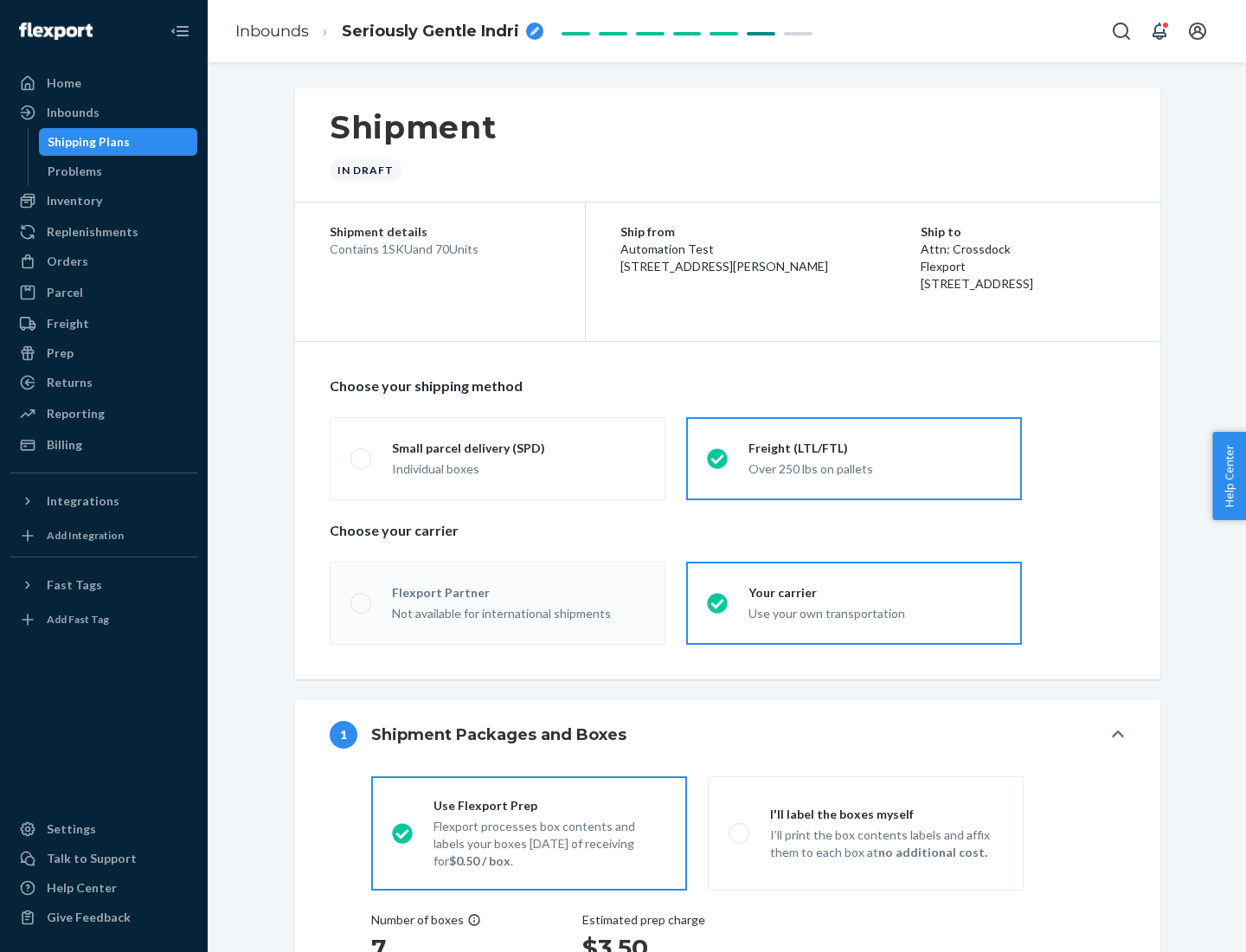
radio input "true"
radio input "false"
radio input "true"
radio input "false"
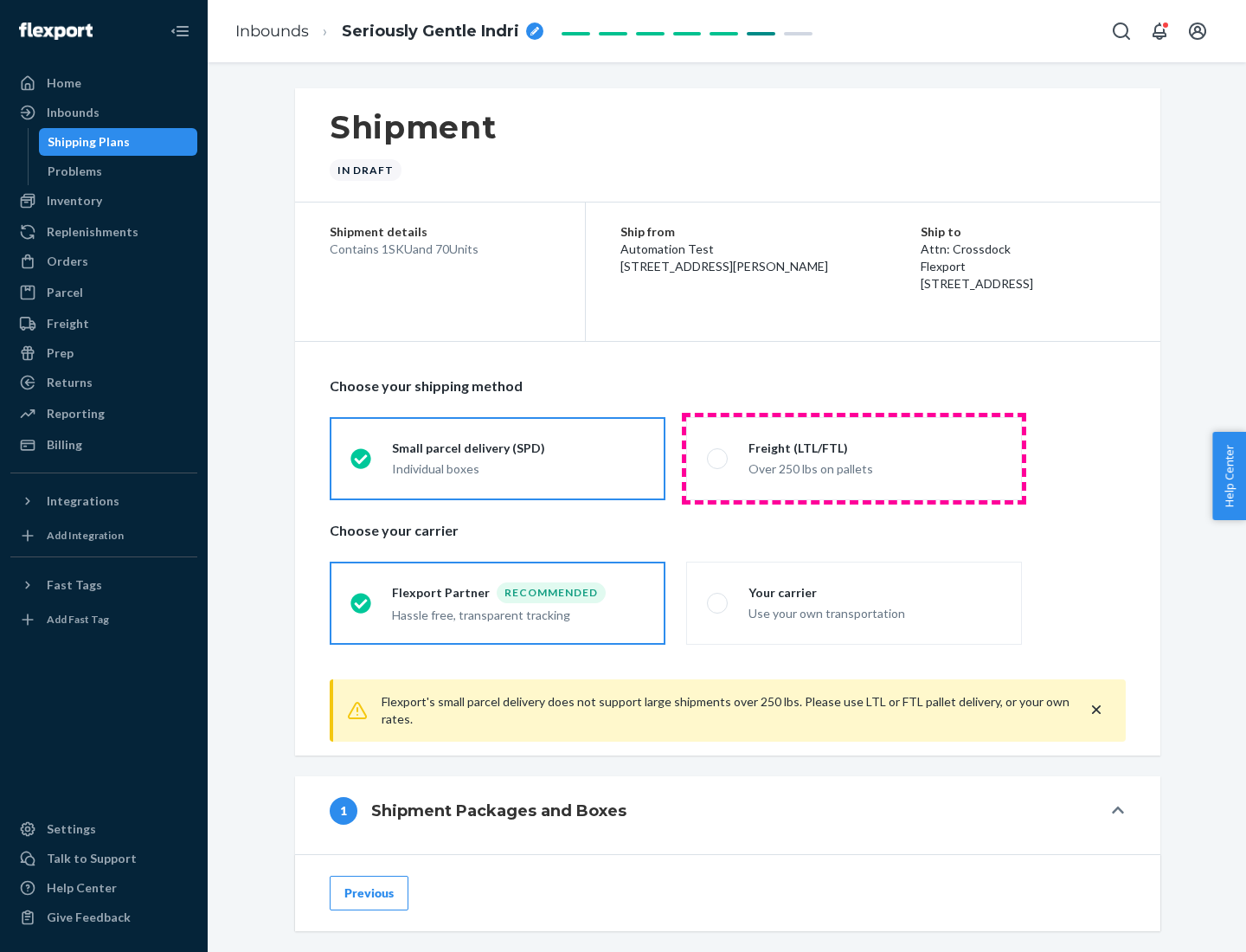
click at [854, 458] on div "Over 250 lbs on pallets" at bounding box center [875, 467] width 253 height 21
click at [718, 458] on input "Freight (LTL/FTL) Over 250 lbs on pallets" at bounding box center [713, 459] width 11 height 11
radio input "true"
radio input "false"
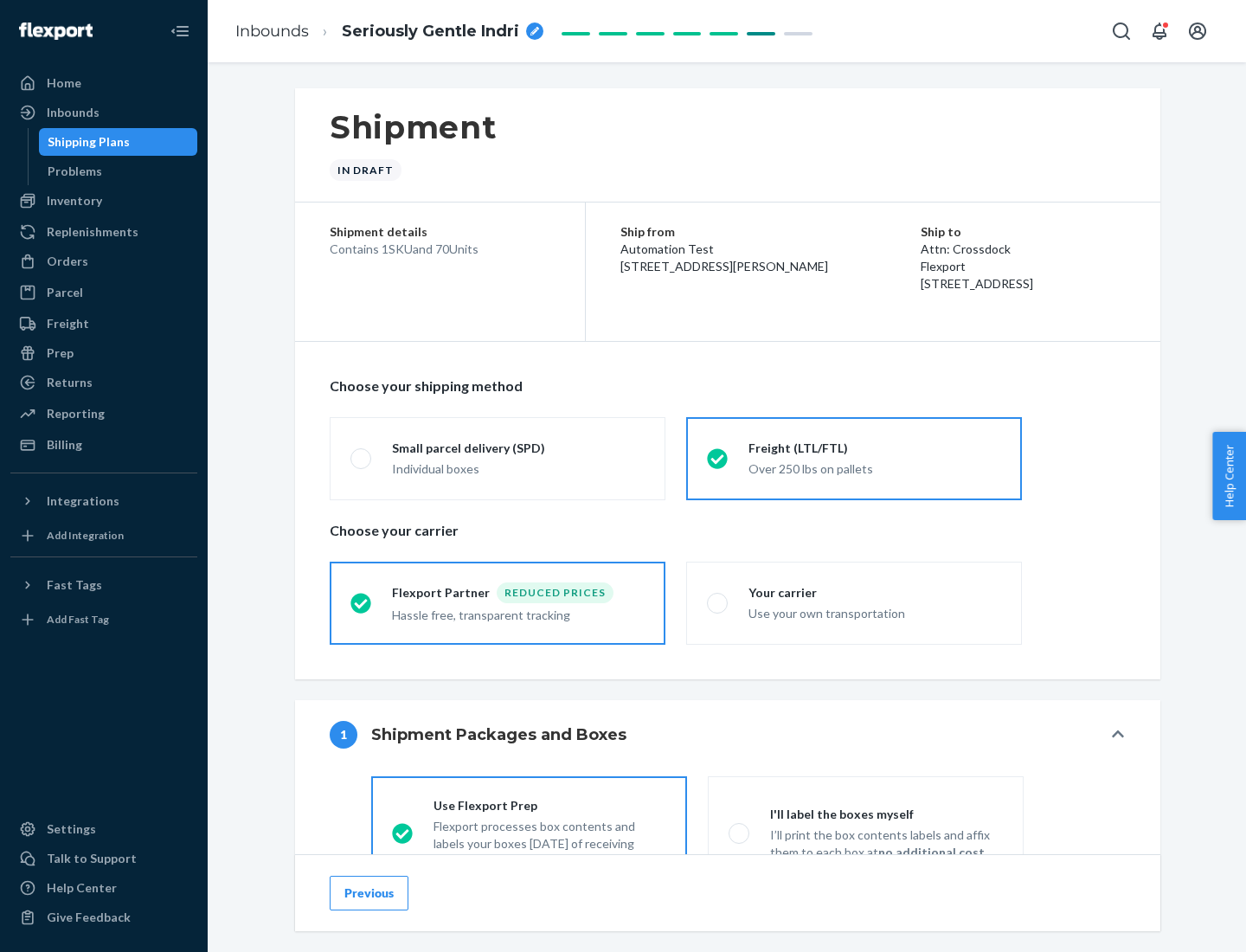
scroll to position [96, 0]
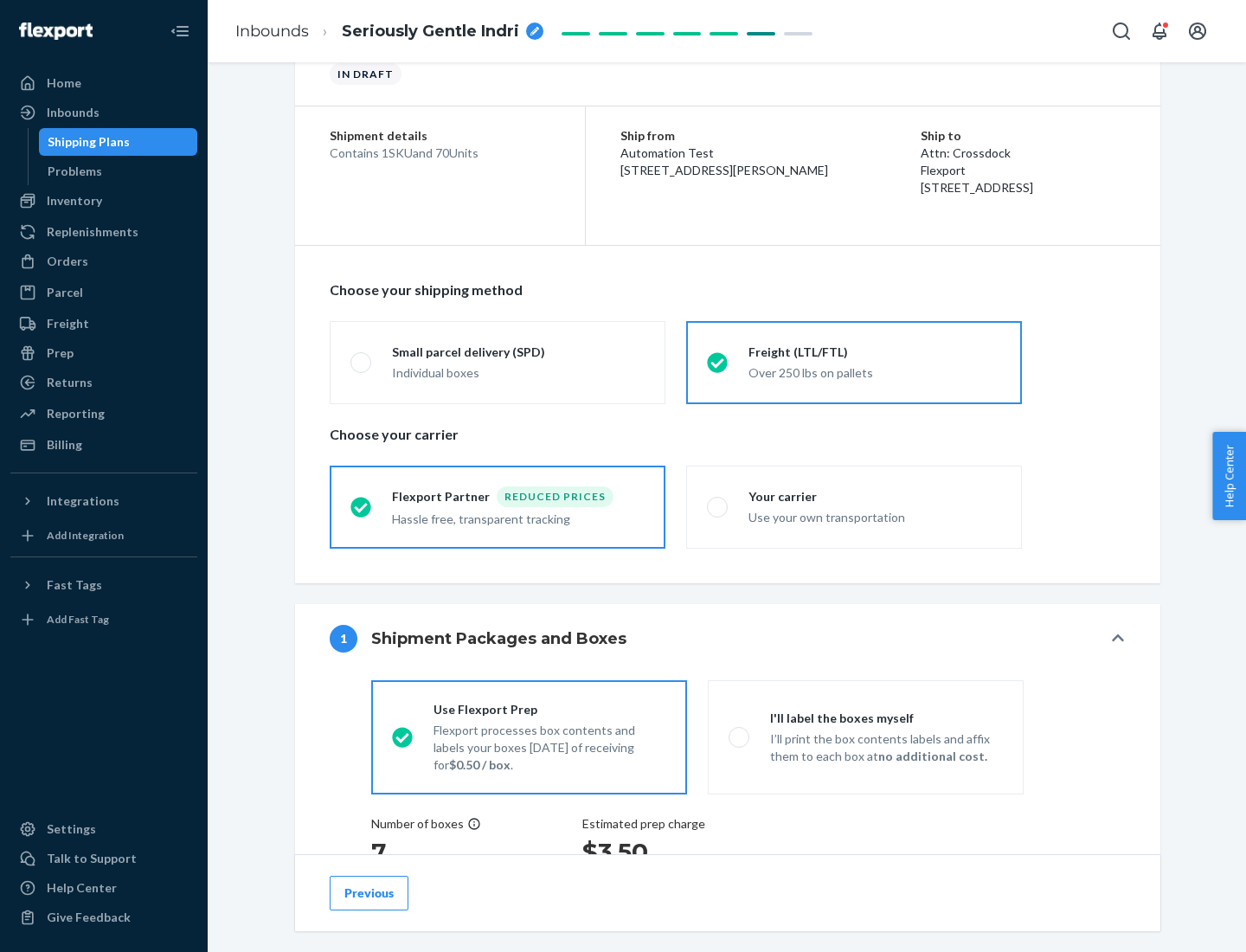
click at [498, 507] on div "Hassle free, transparent tracking" at bounding box center [518, 517] width 253 height 21
click at [362, 506] on input "Flexport Partner Reduced prices Hassle free, transparent tracking" at bounding box center [356, 507] width 11 height 11
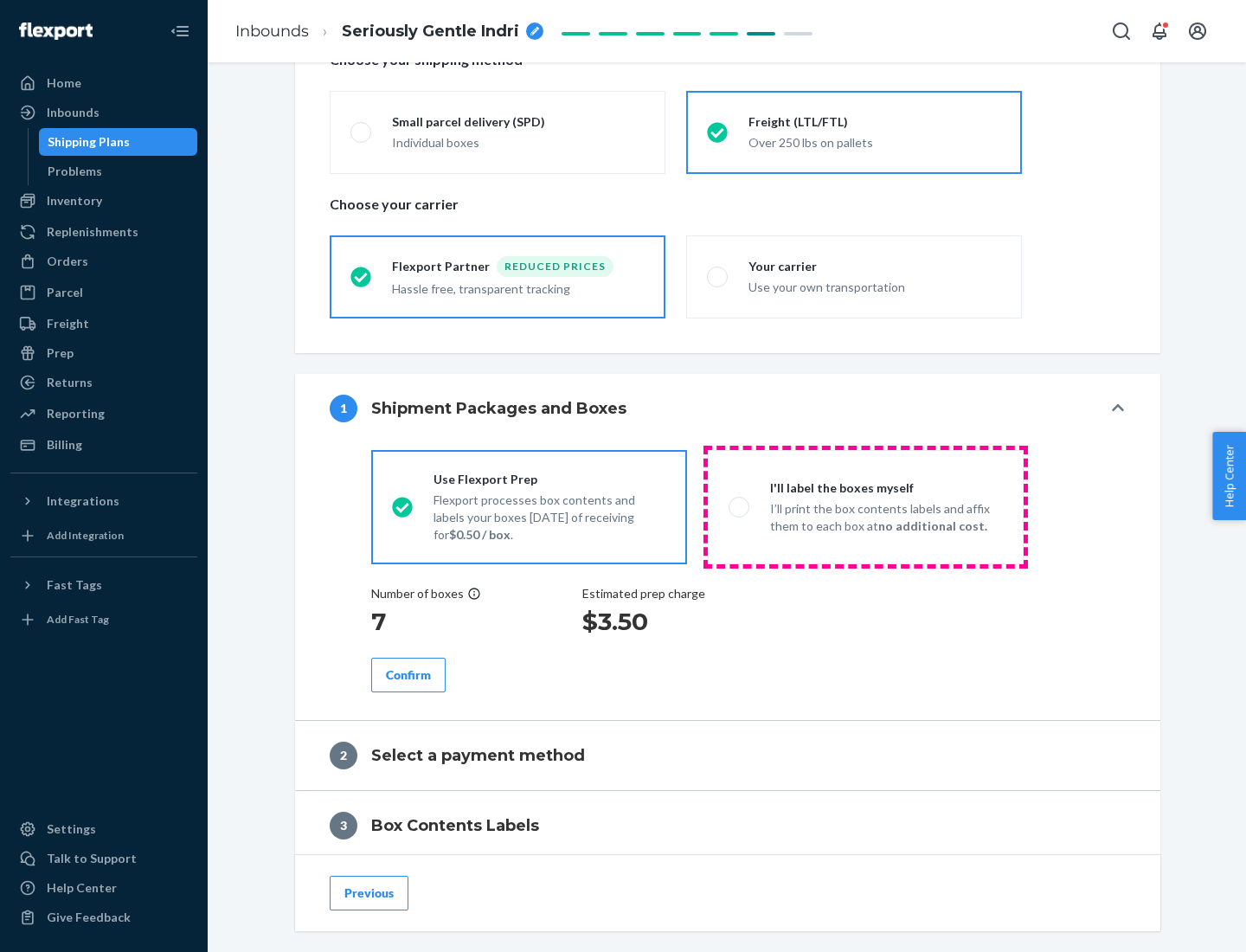
click at [866, 506] on p "I’ll print the box contents labels and affix them to each box at no additional …" at bounding box center [886, 518] width 233 height 35
click at [740, 506] on input "I'll label the boxes myself I’ll print the box contents labels and affix them t…" at bounding box center [734, 507] width 11 height 11
radio input "true"
radio input "false"
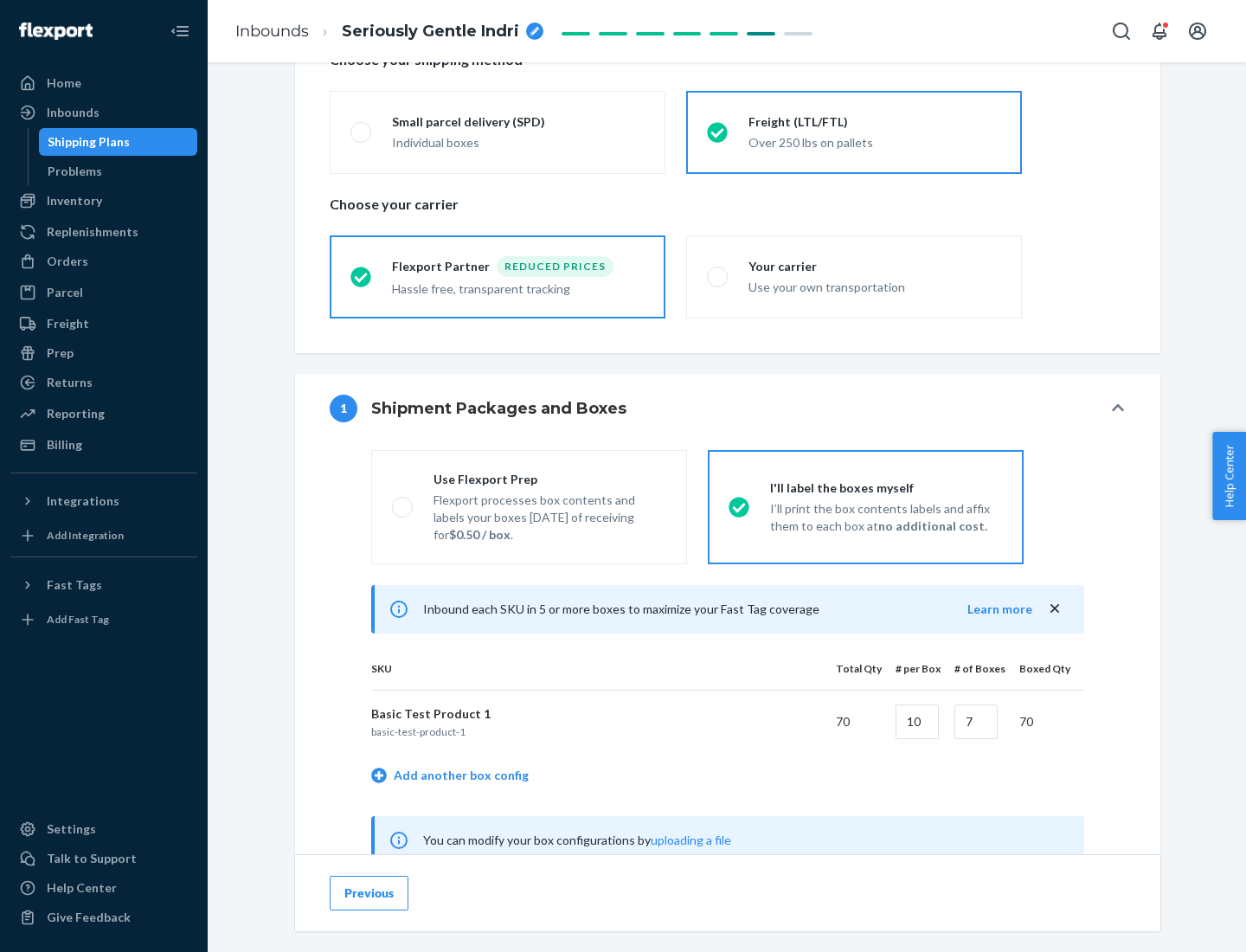
scroll to position [541, 0]
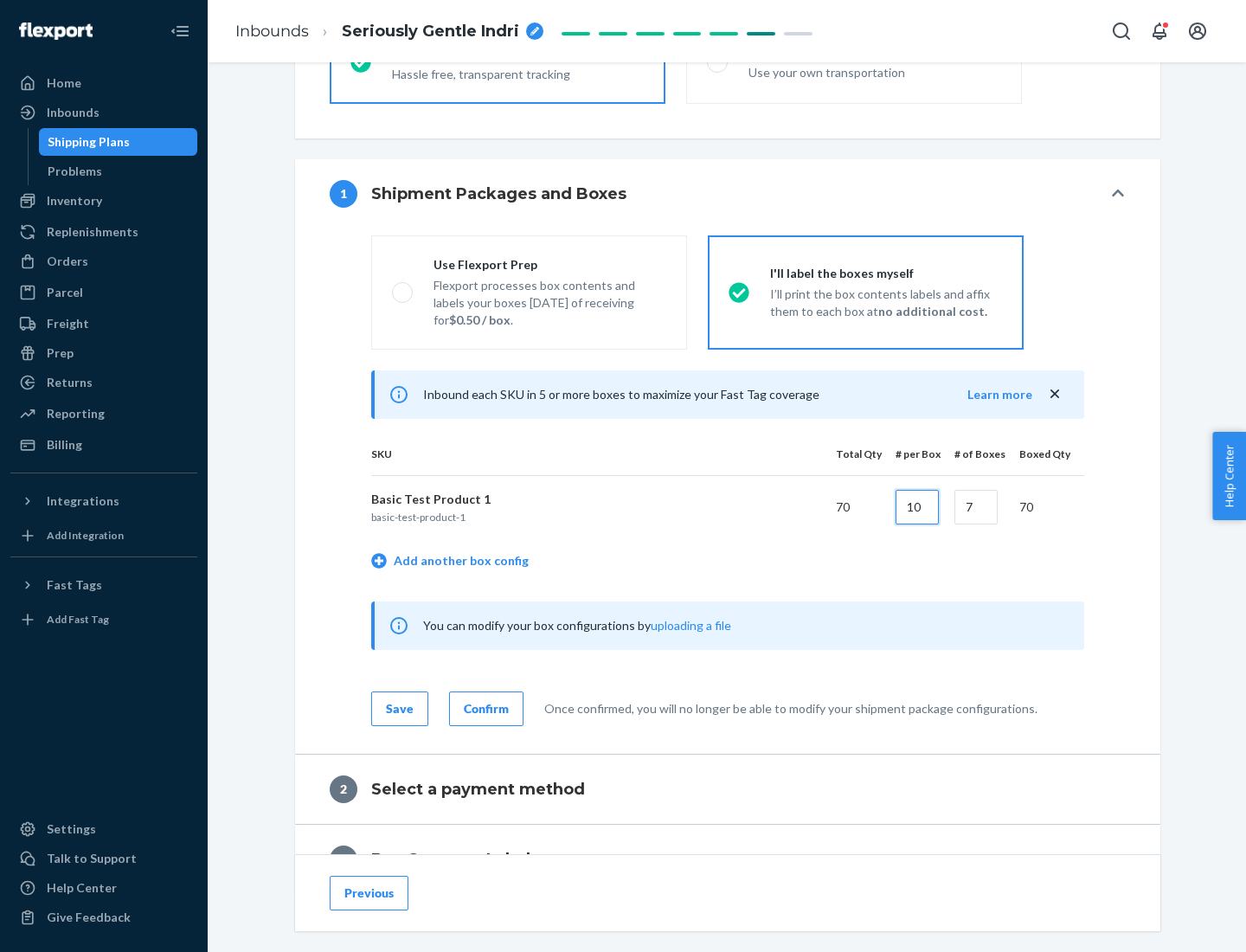
type input "10"
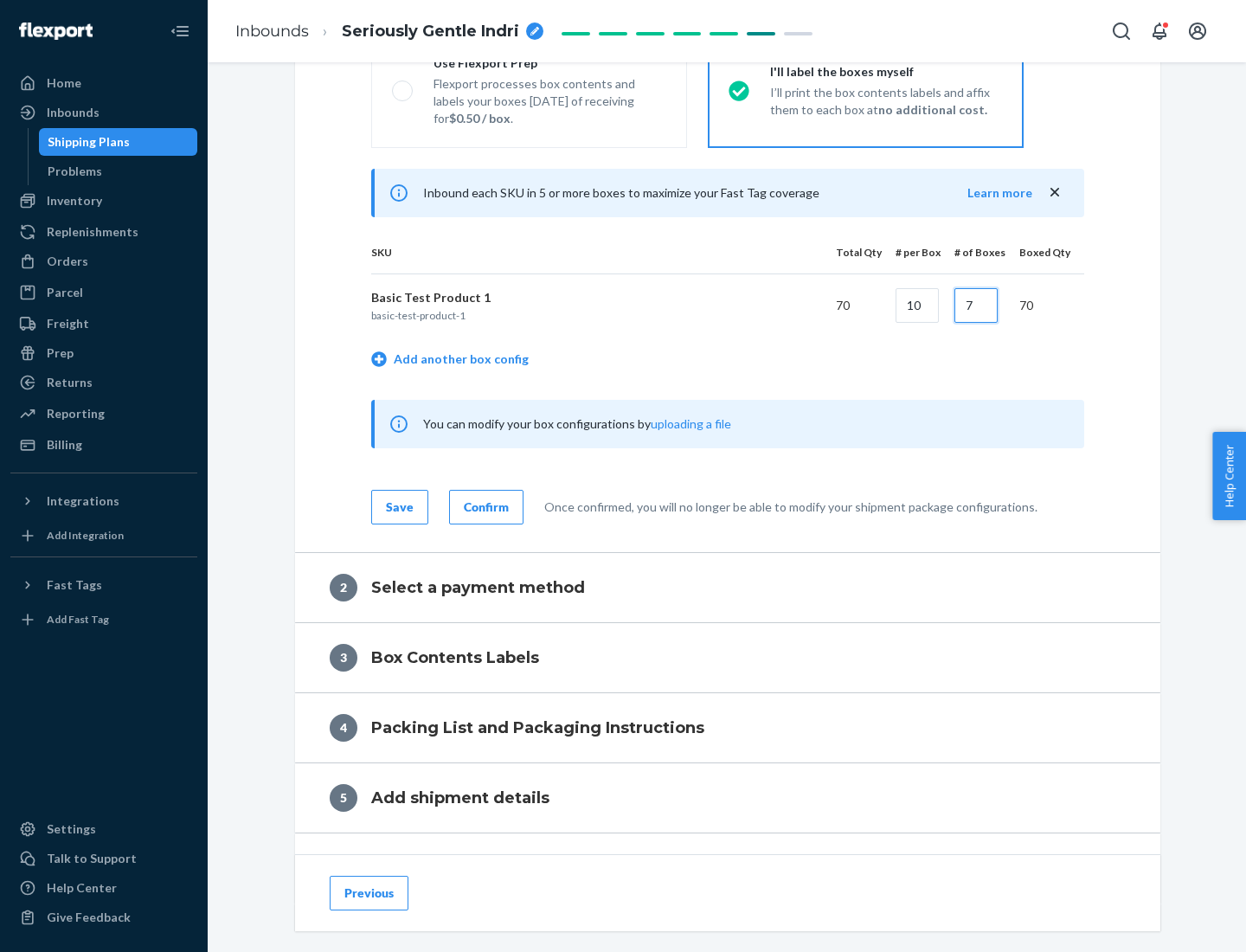
type input "7"
click at [484, 506] on div "Confirm" at bounding box center [486, 507] width 45 height 17
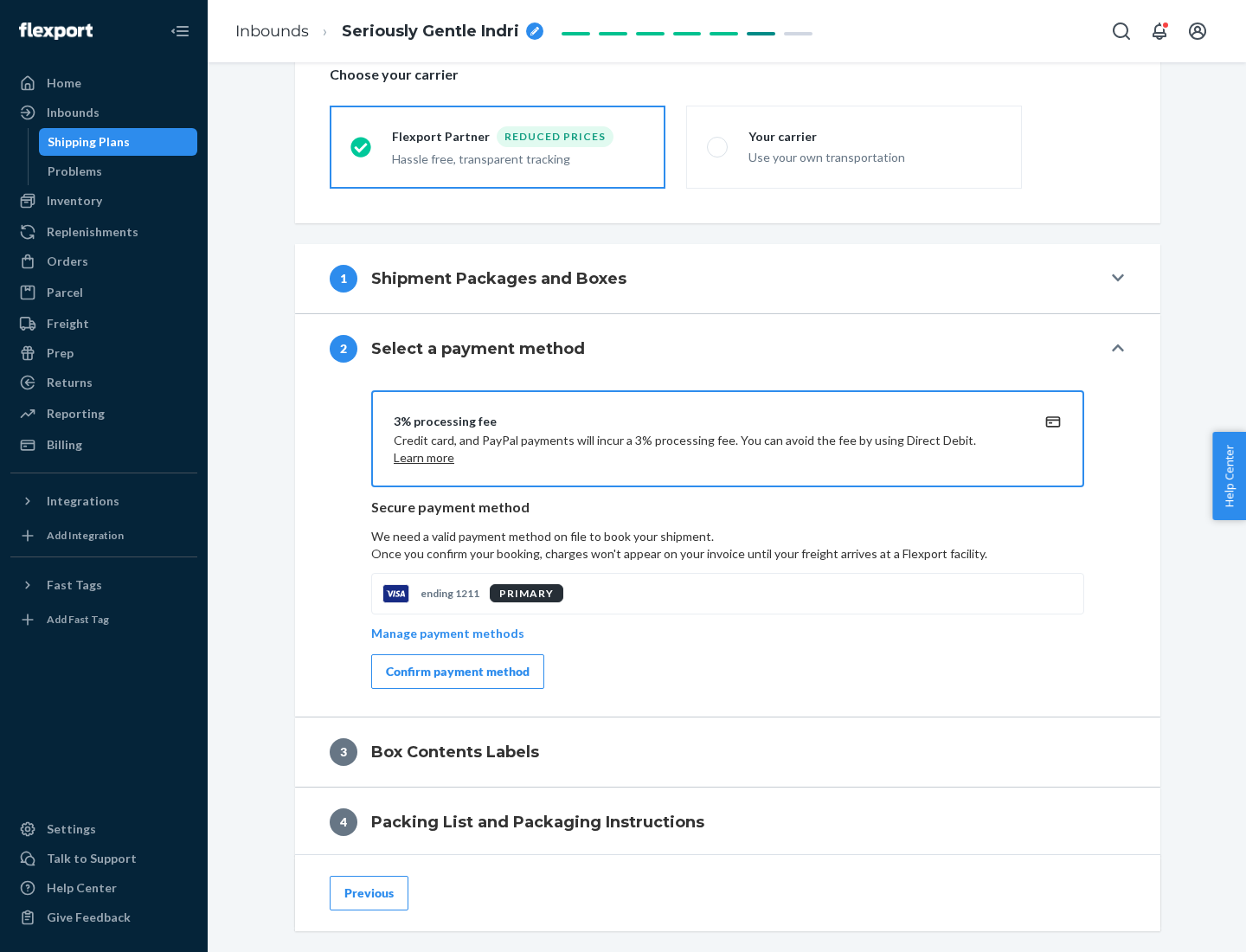
scroll to position [620, 0]
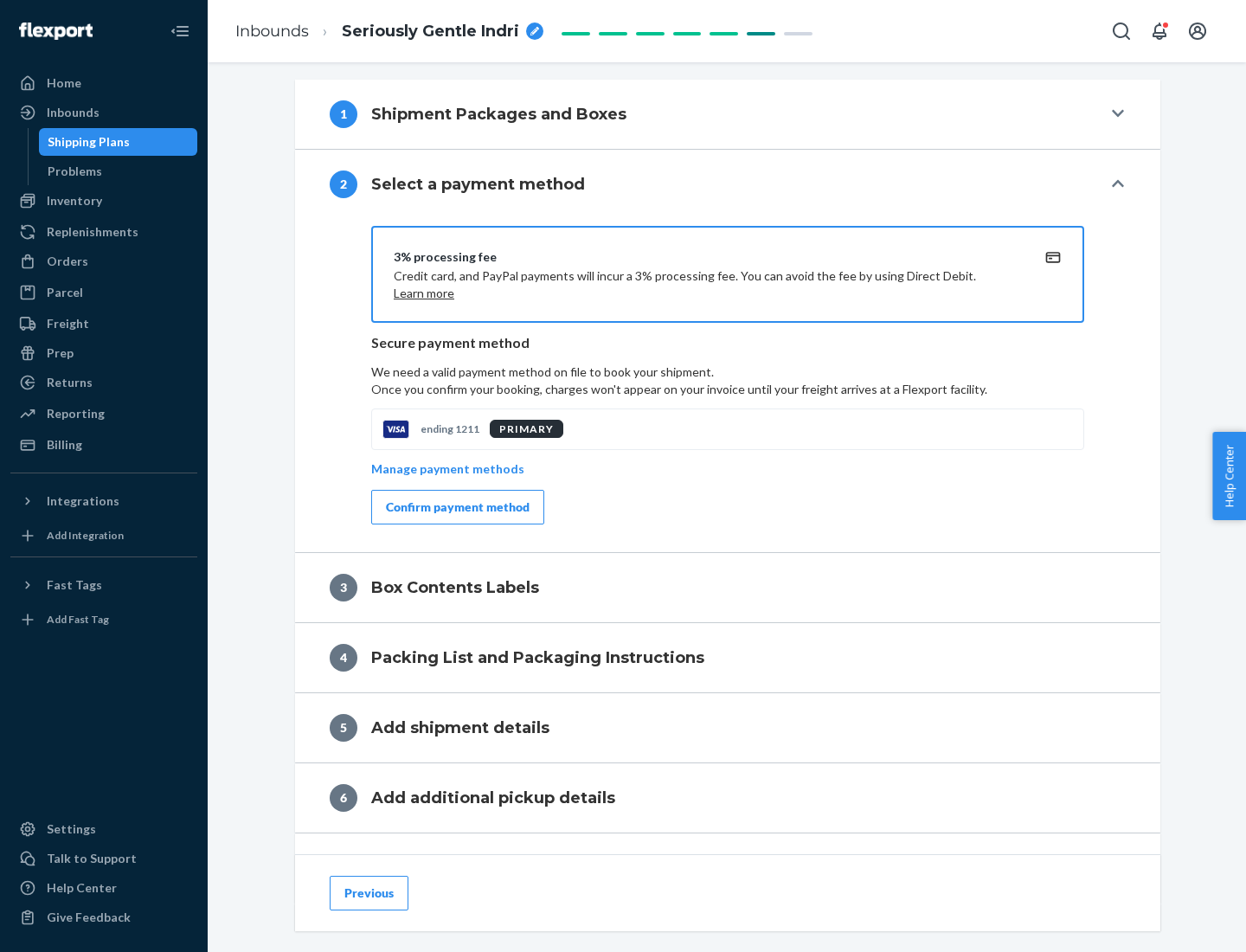
click at [456, 507] on div "Confirm payment method" at bounding box center [458, 507] width 143 height 17
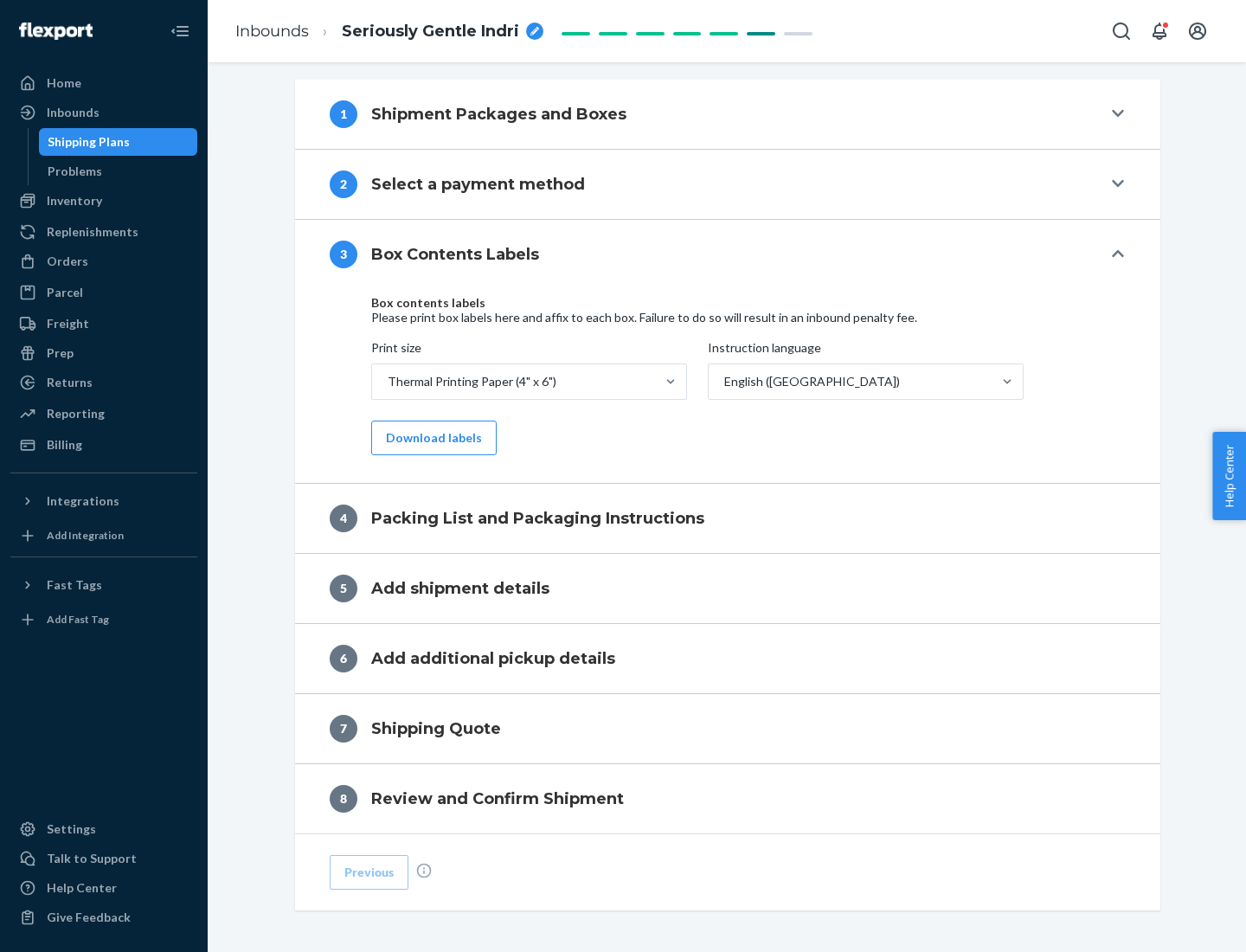
scroll to position [552, 0]
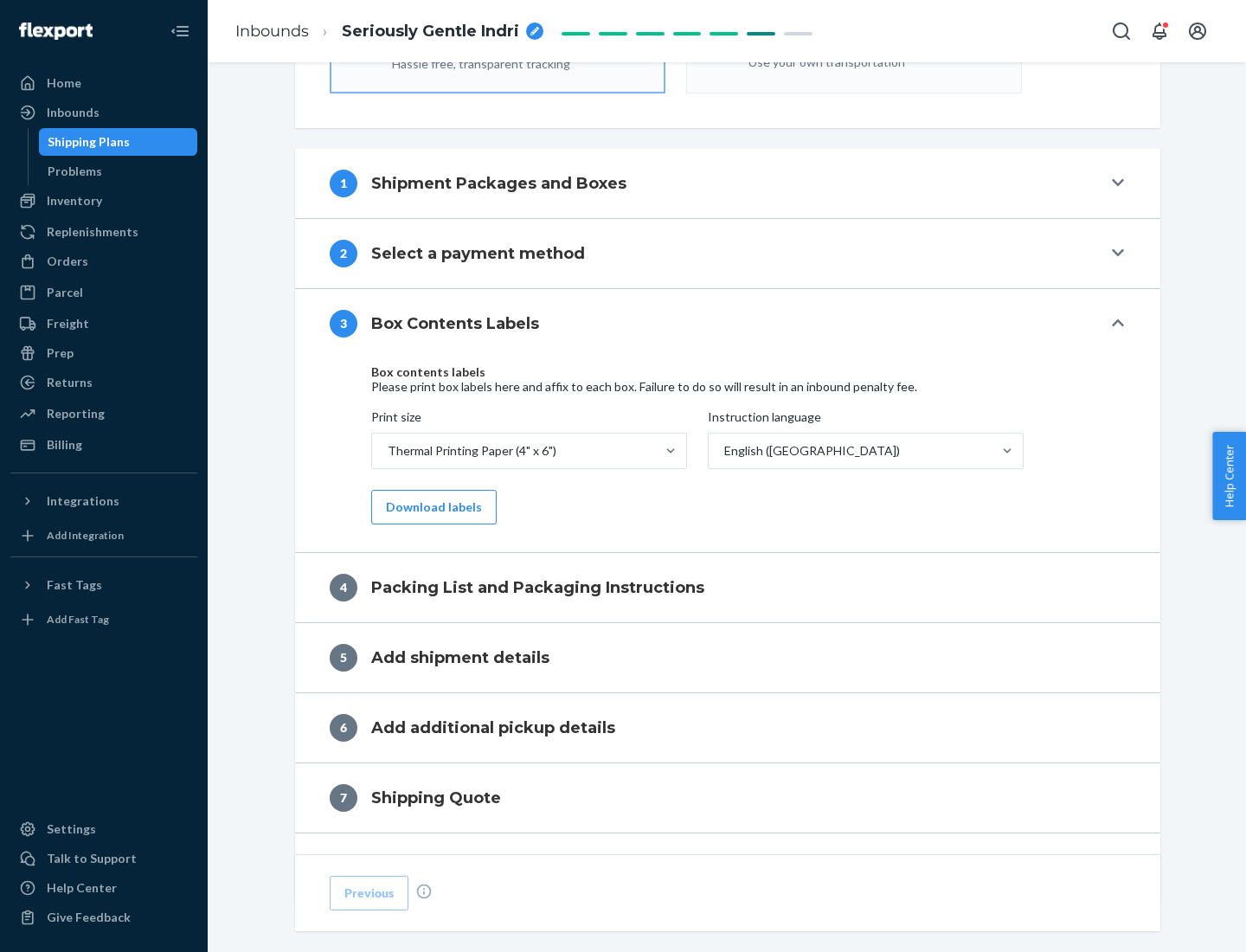
click at [430, 507] on button "Download labels" at bounding box center [433, 507] width 125 height 35
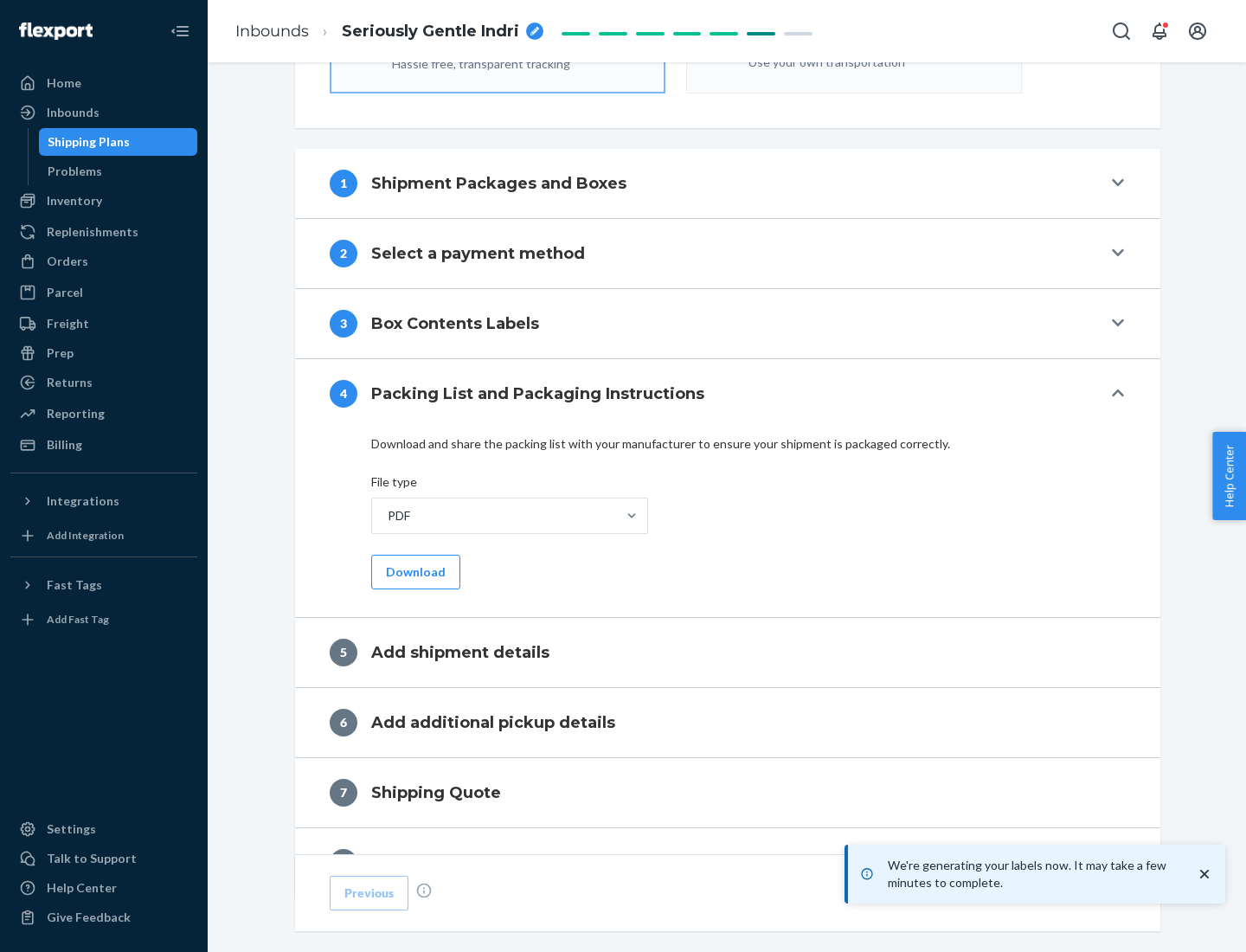
scroll to position [617, 0]
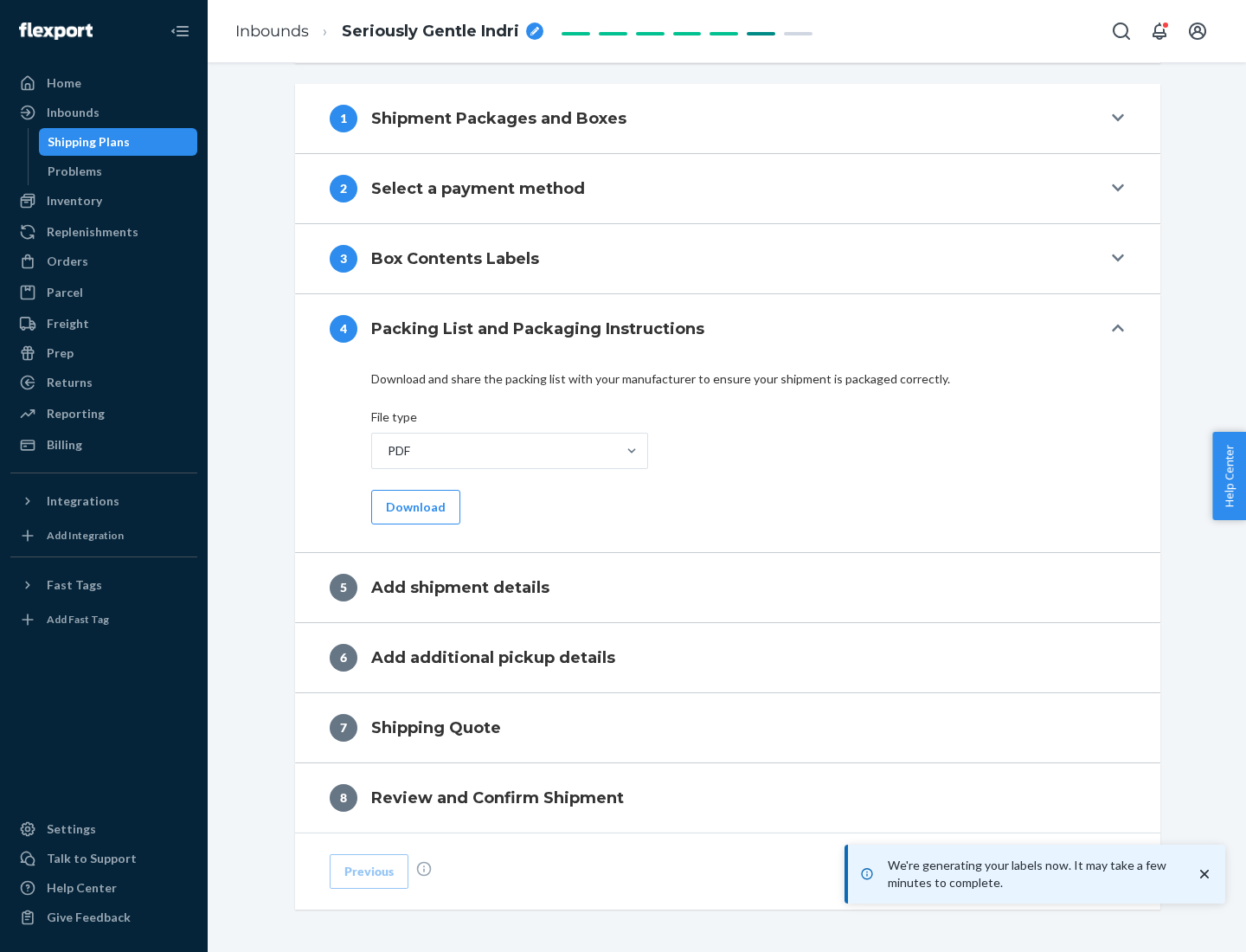
click at [414, 506] on button "Download" at bounding box center [416, 507] width 90 height 35
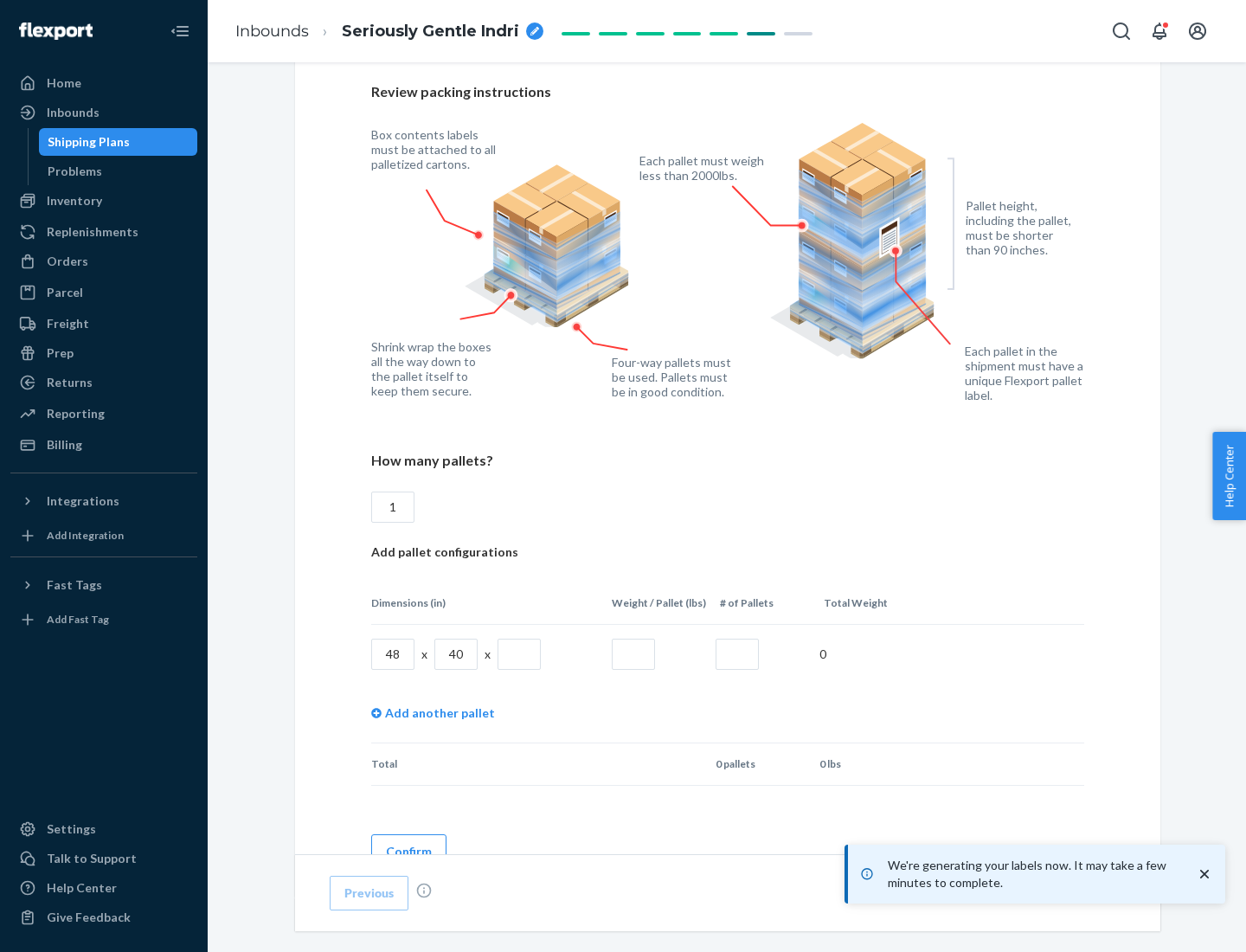
scroll to position [1258, 0]
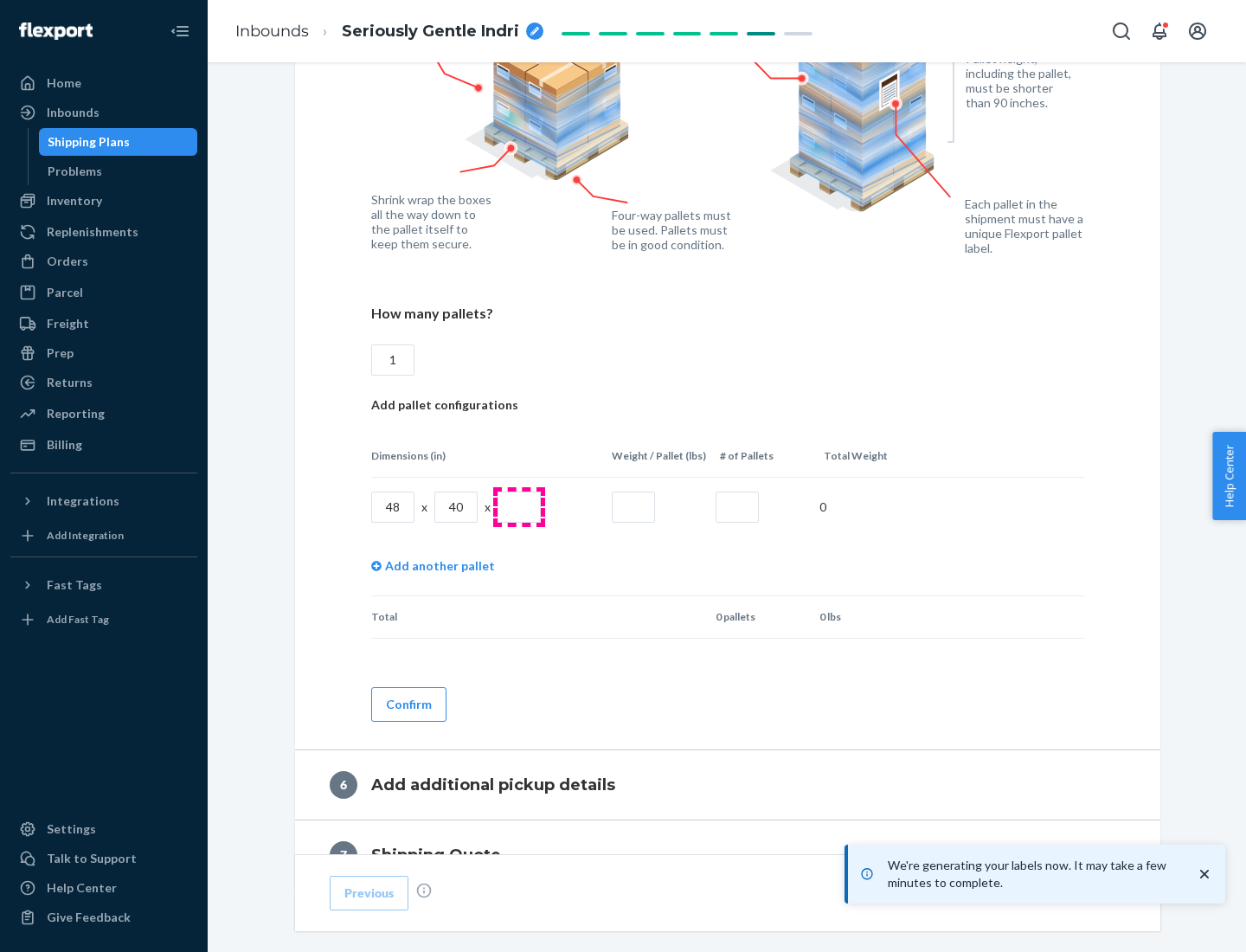
type input "1"
type input "40"
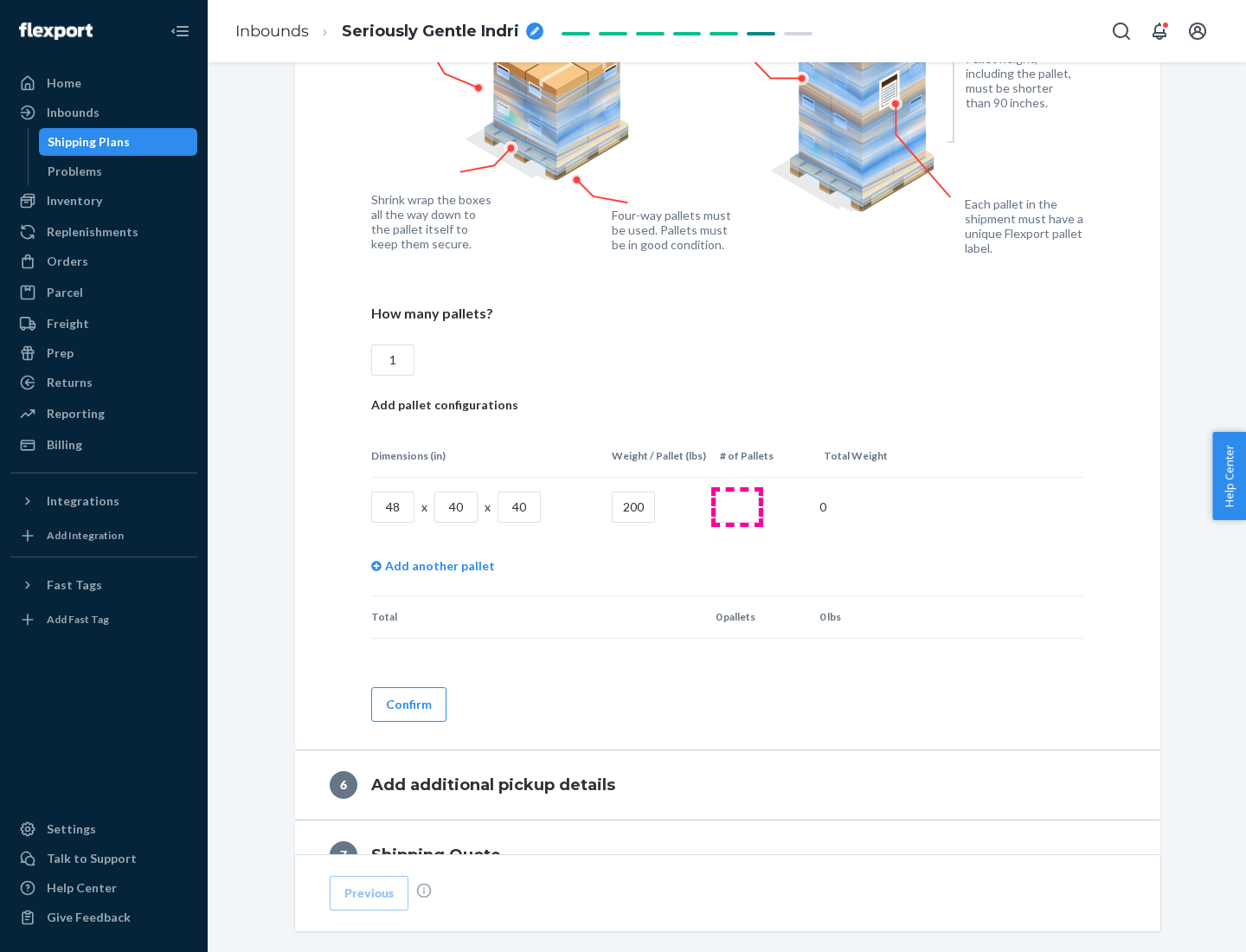
type input "200"
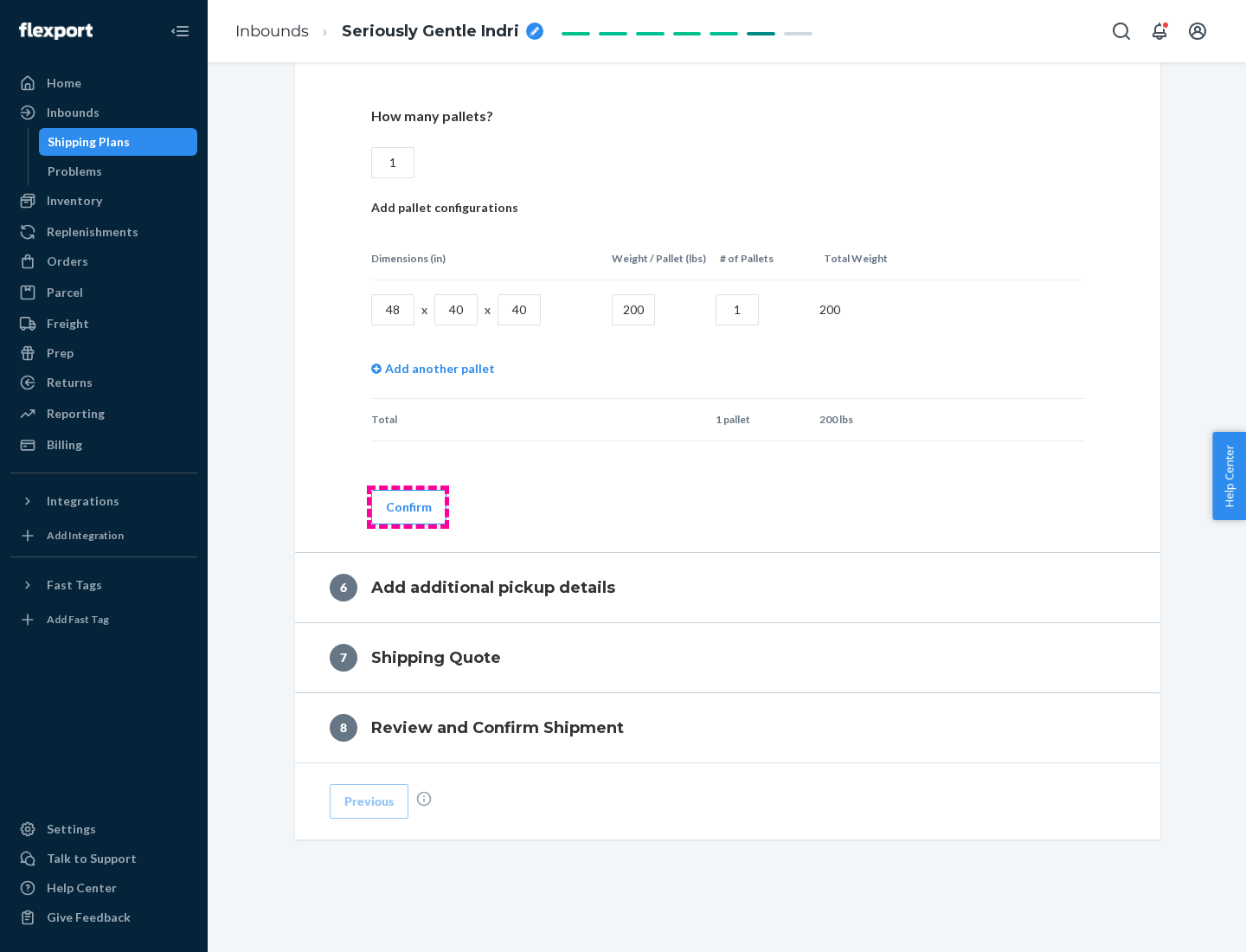
type input "1"
click at [407, 506] on button "Confirm" at bounding box center [408, 507] width 75 height 35
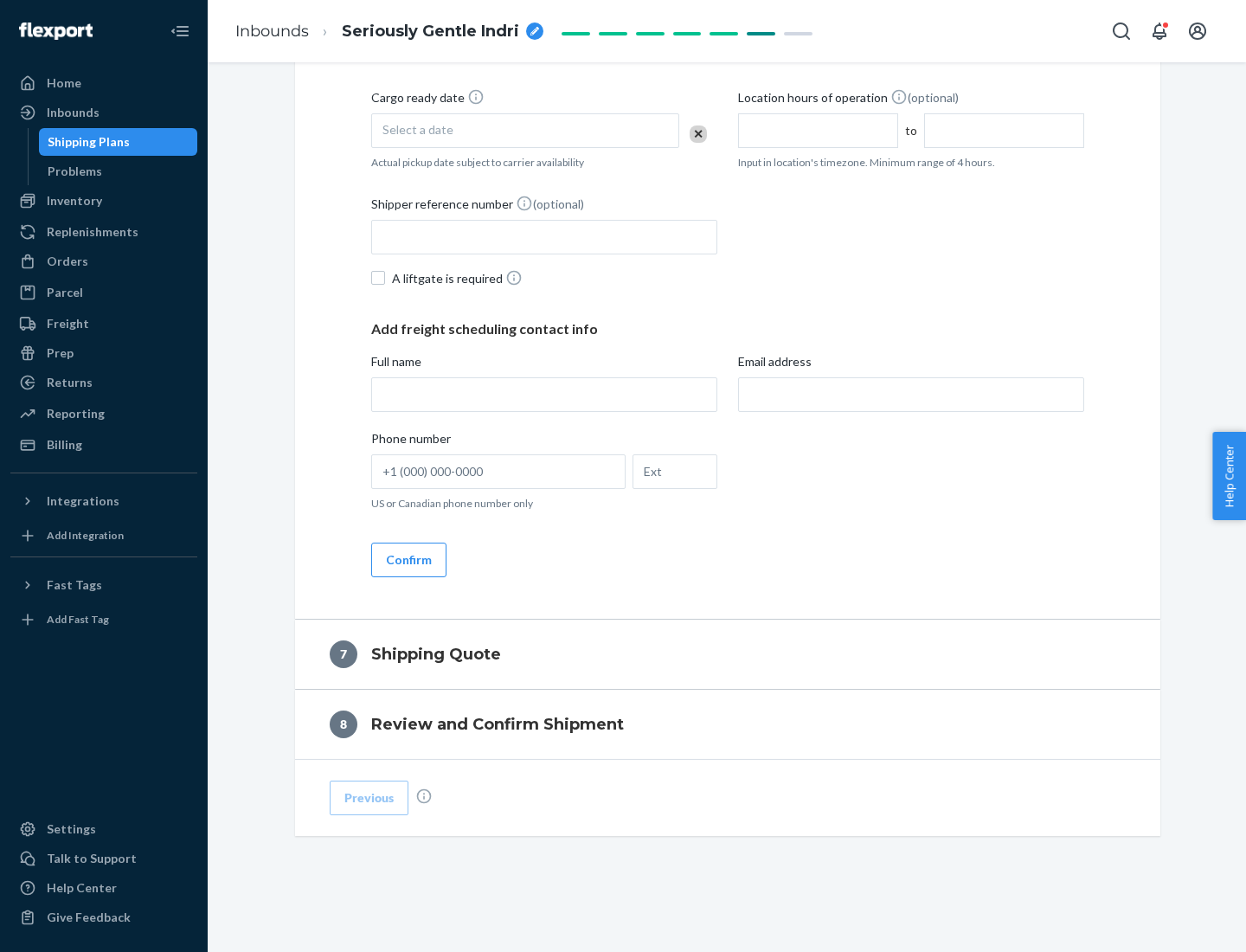
scroll to position [662, 0]
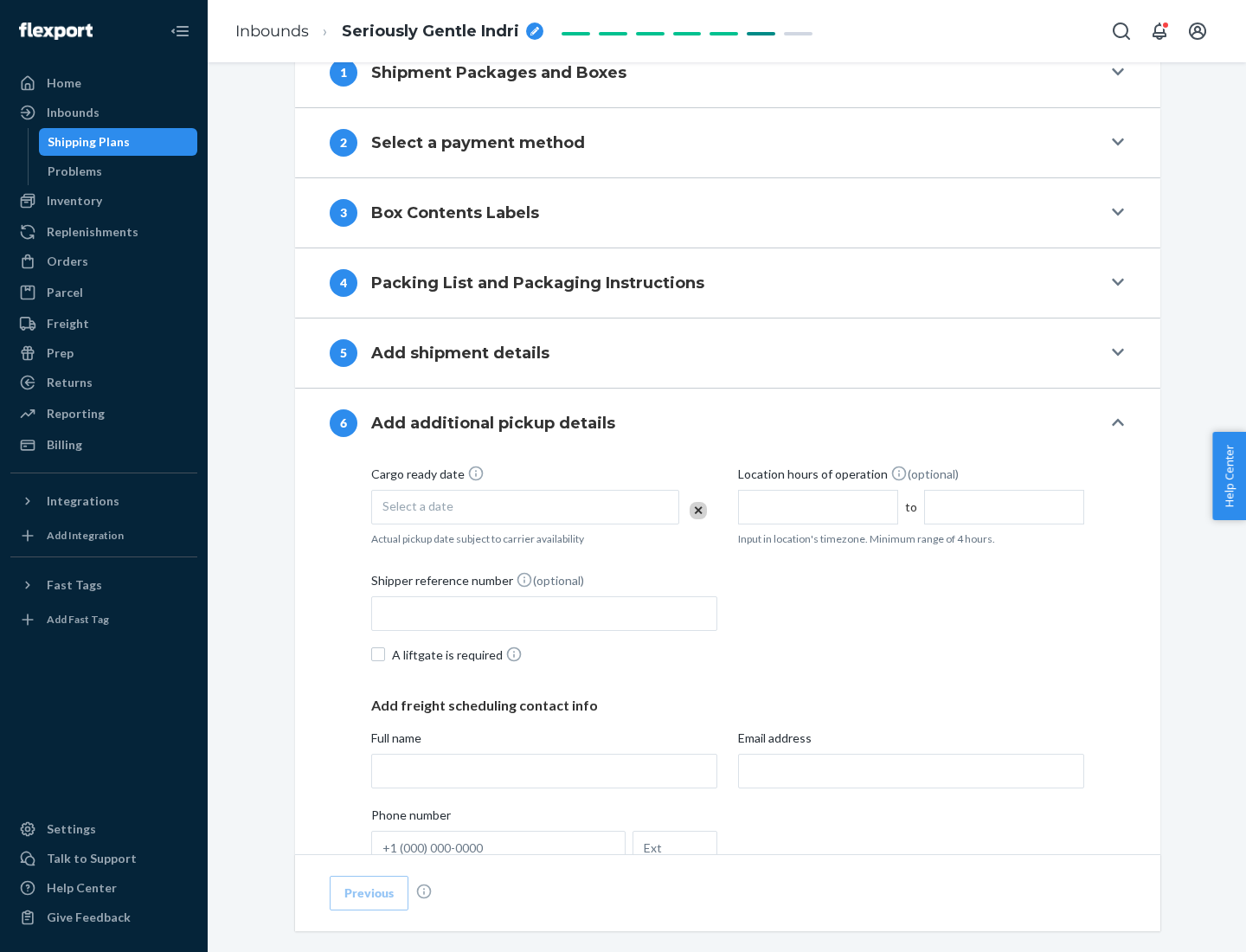
click at [525, 506] on div "Select a date" at bounding box center [524, 507] width 308 height 35
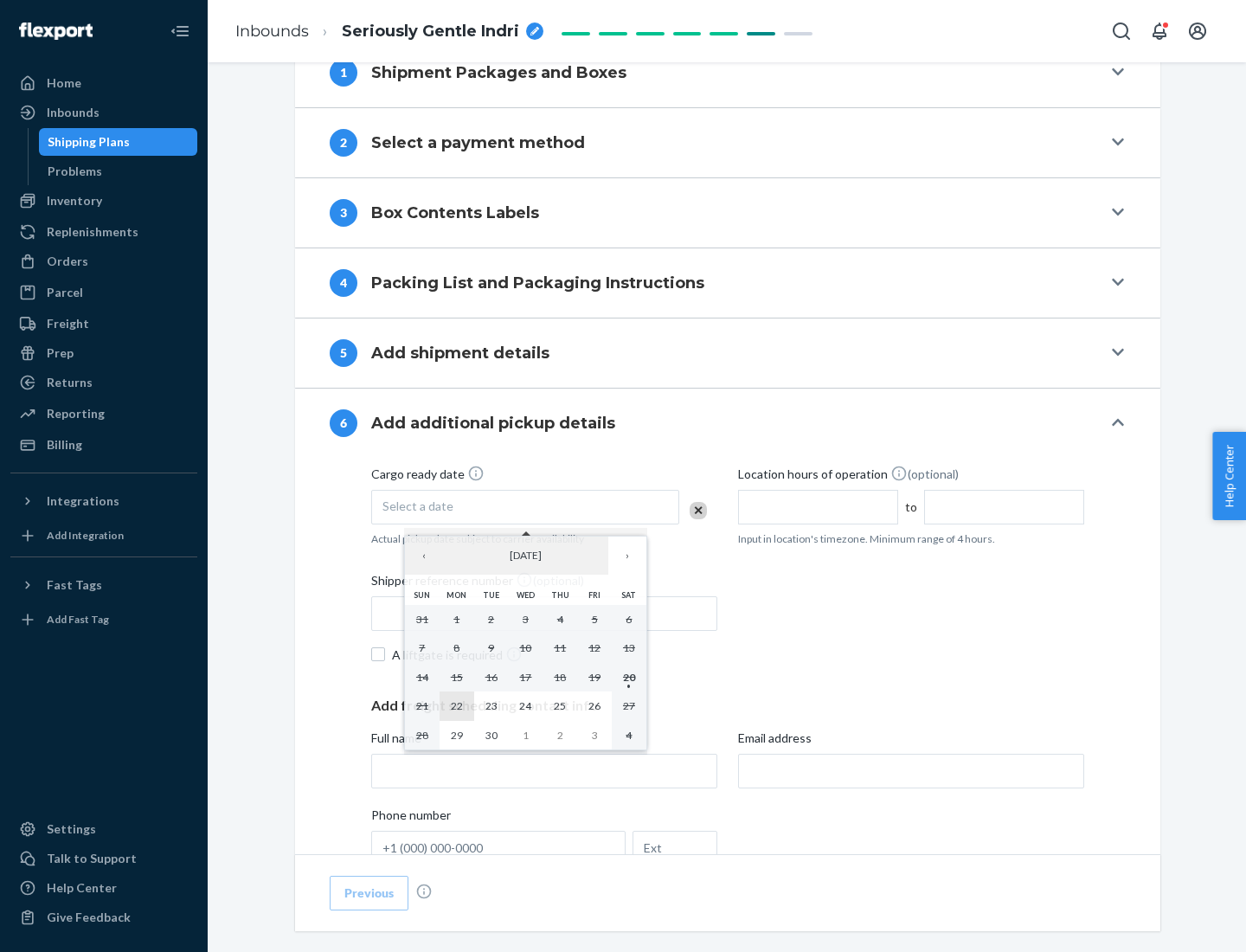
click at [456, 705] on abbr "22" at bounding box center [457, 706] width 12 height 13
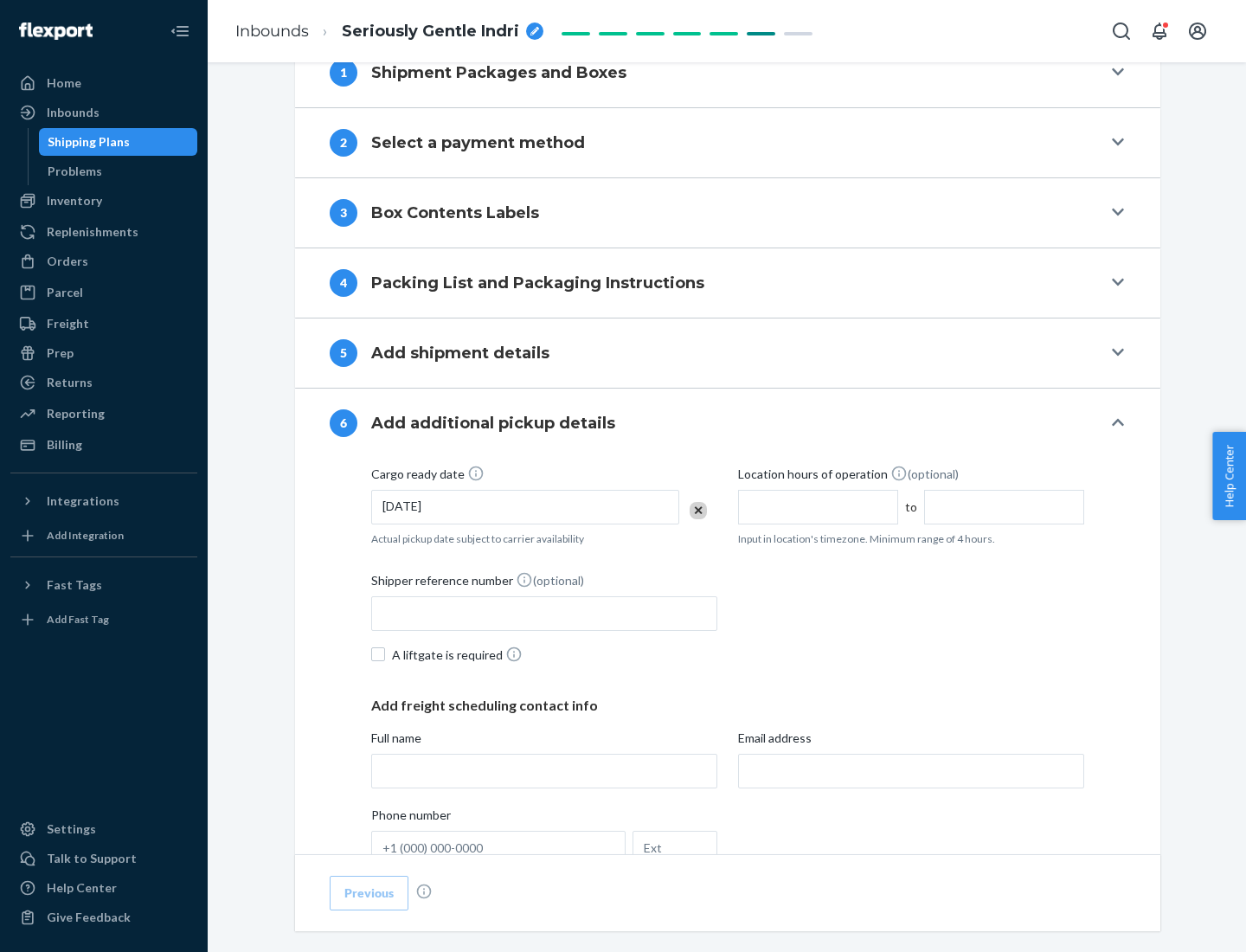
scroll to position [926, 0]
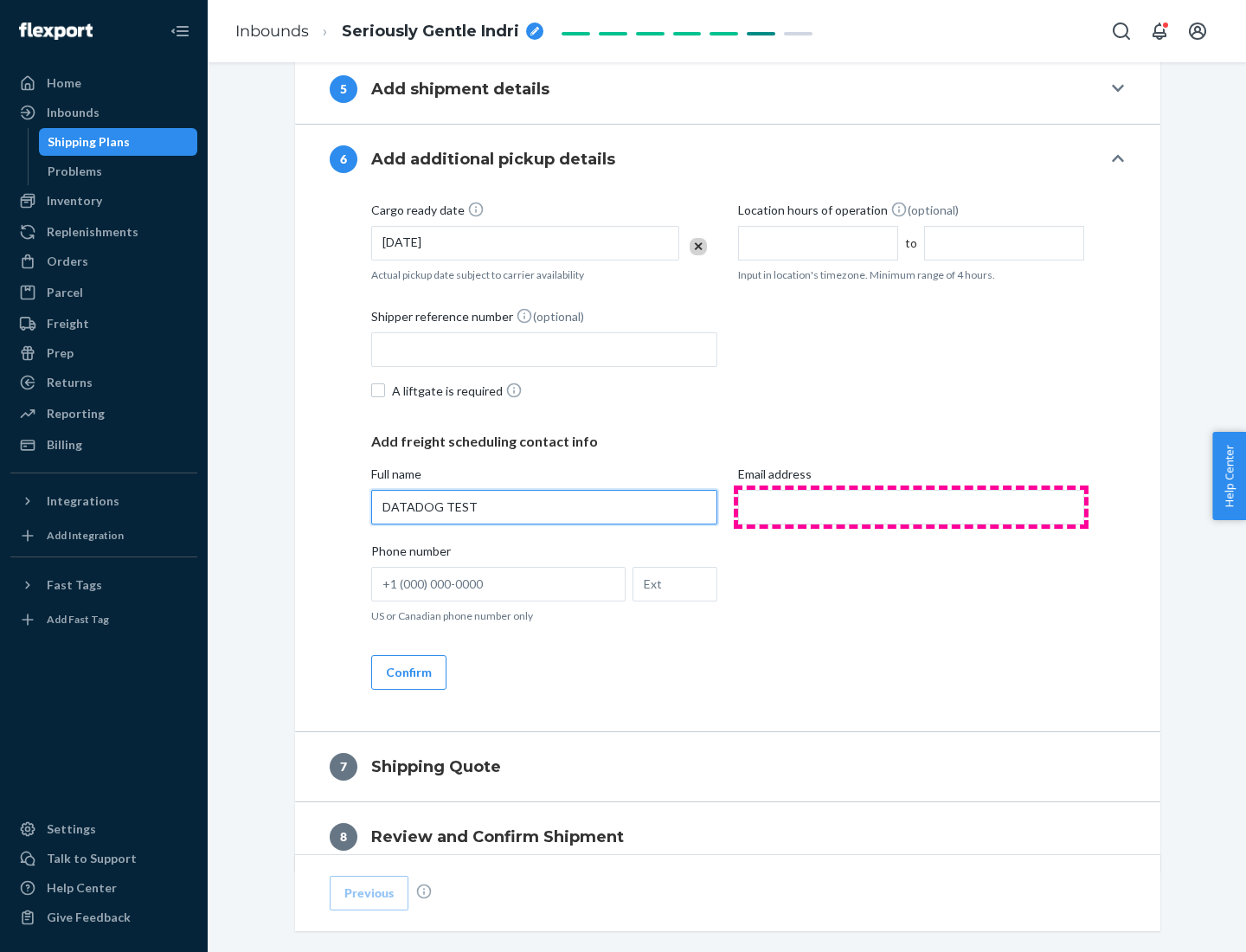
type input "DATADOG TEST"
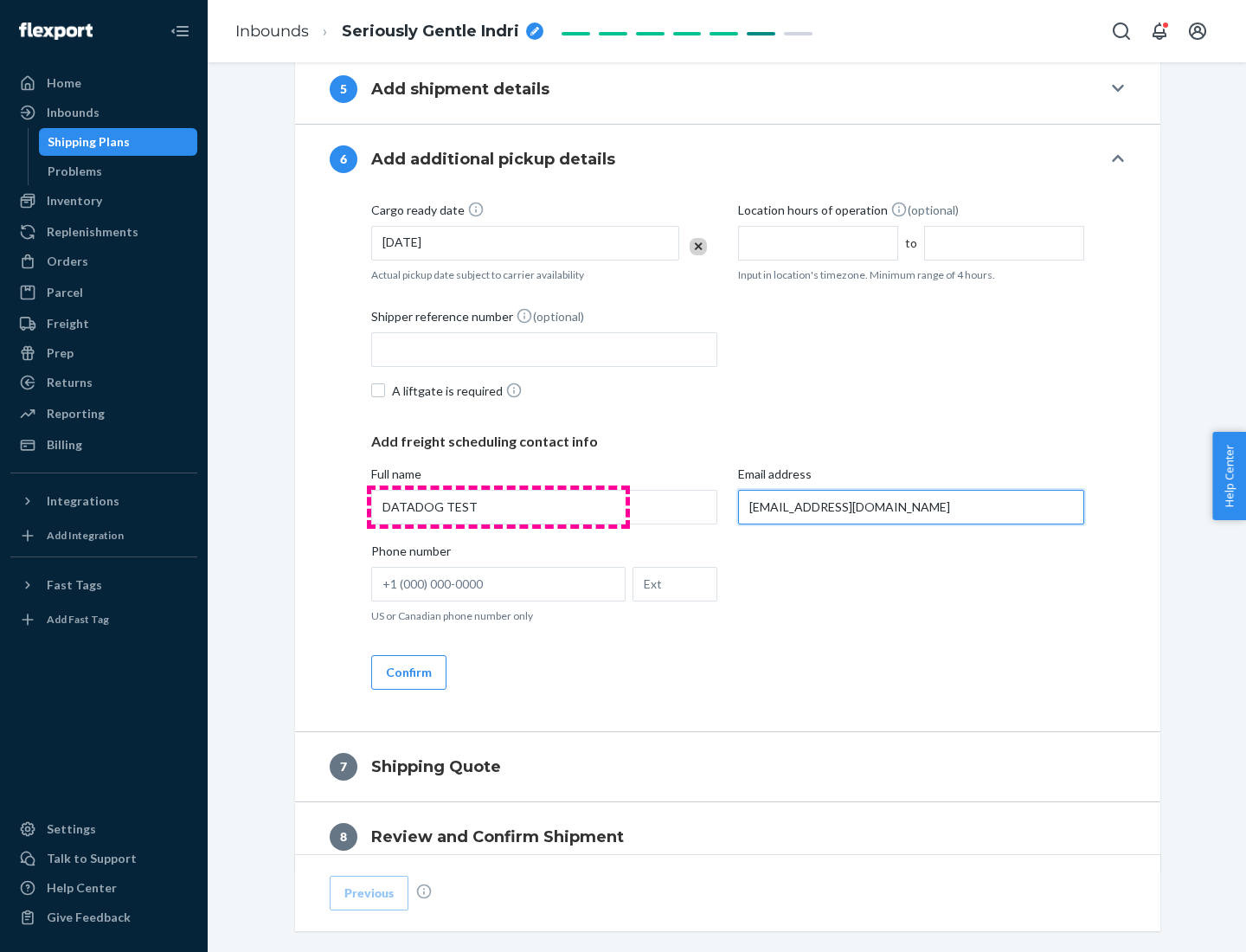
scroll to position [1003, 0]
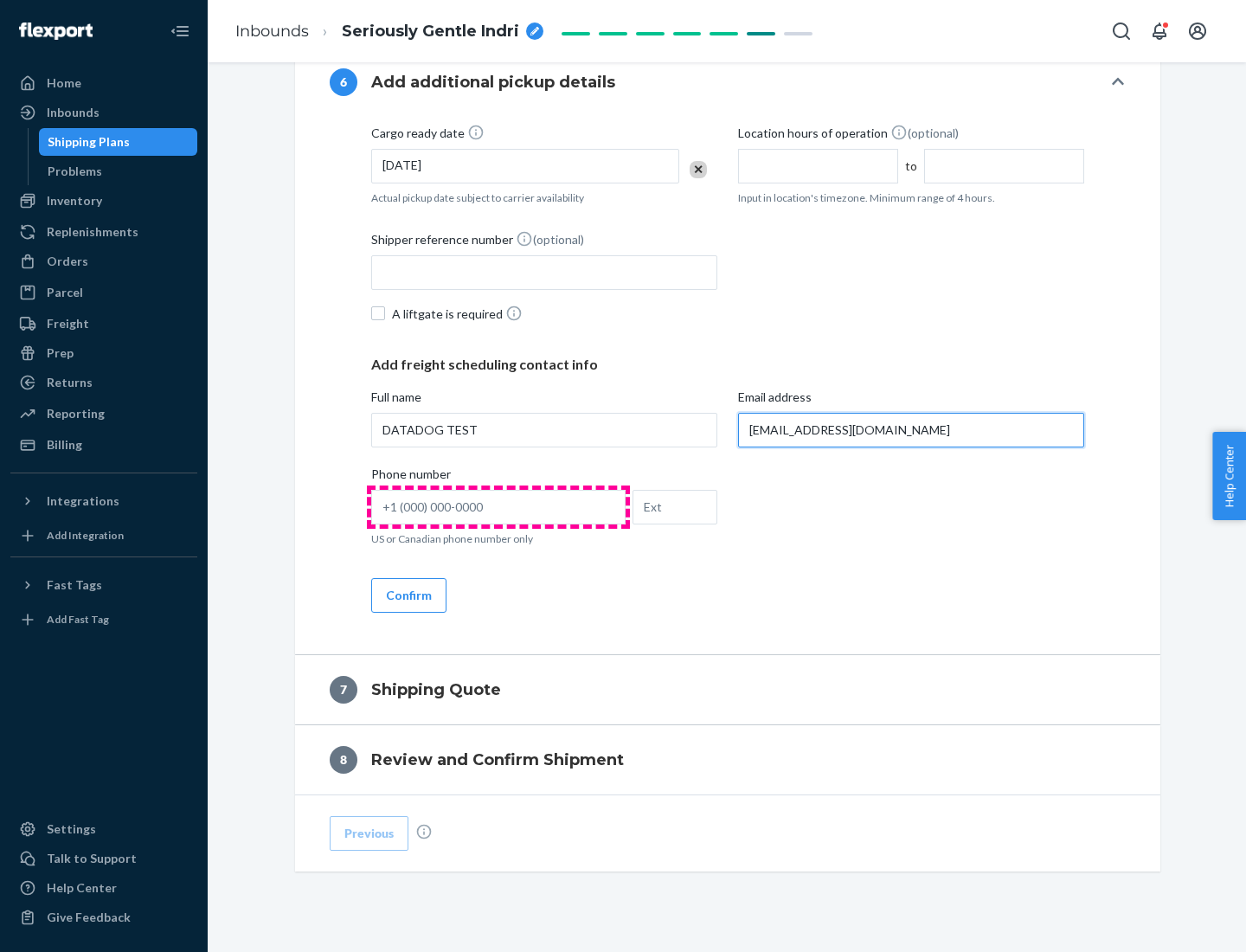
type input "[EMAIL_ADDRESS][DOMAIN_NAME]"
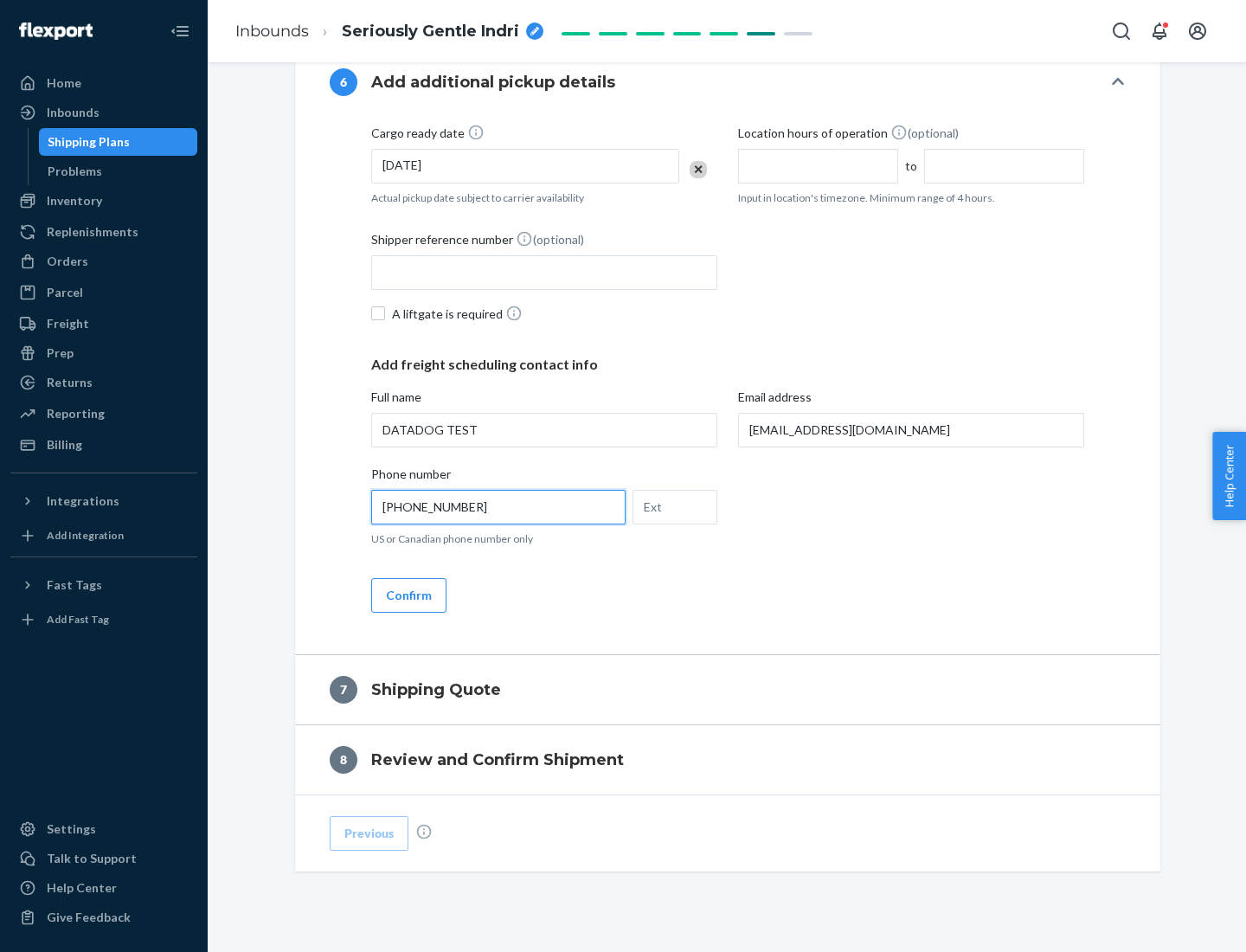
scroll to position [1039, 0]
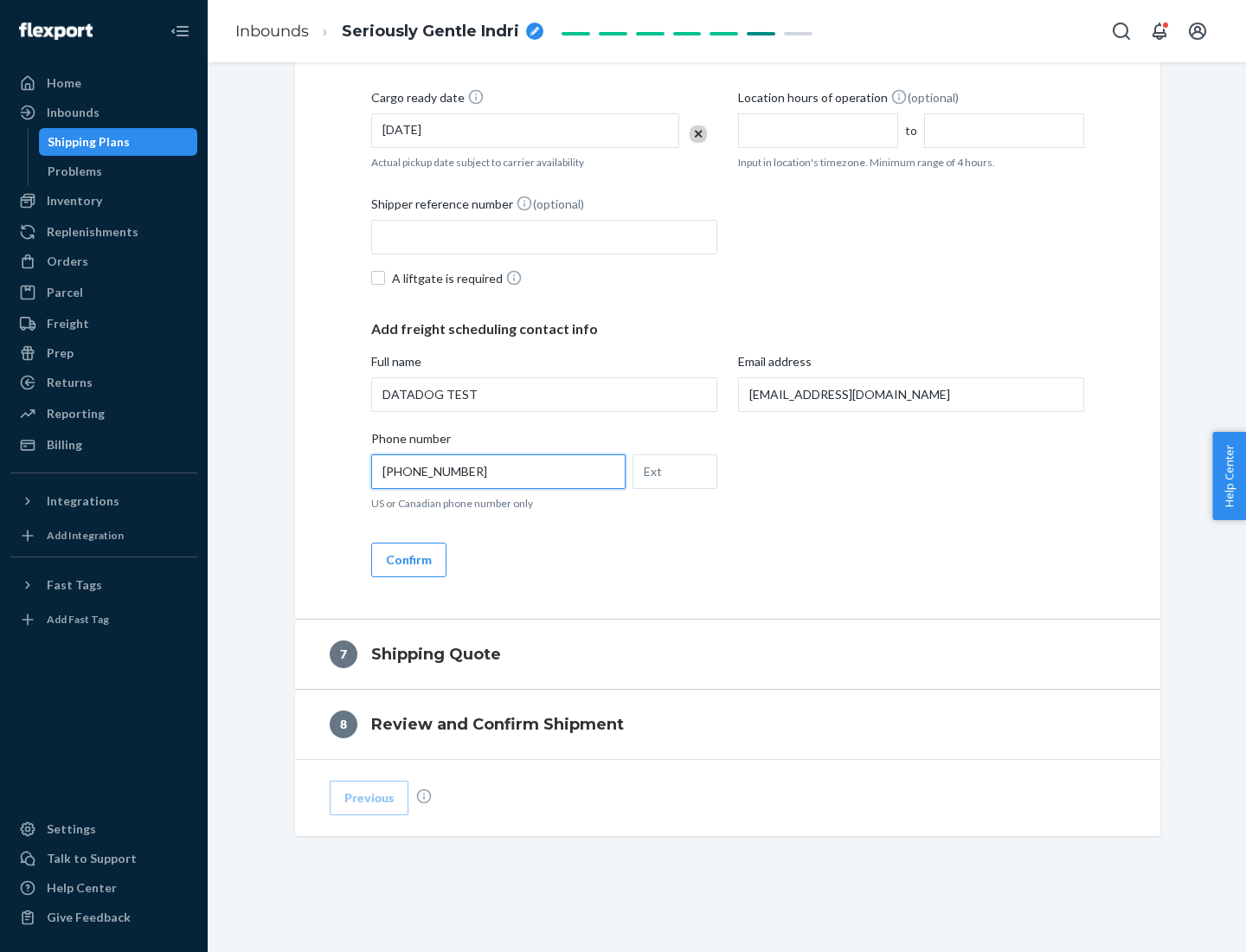
type input "[PHONE_NUMBER]"
click at [407, 559] on button "Confirm" at bounding box center [408, 560] width 75 height 35
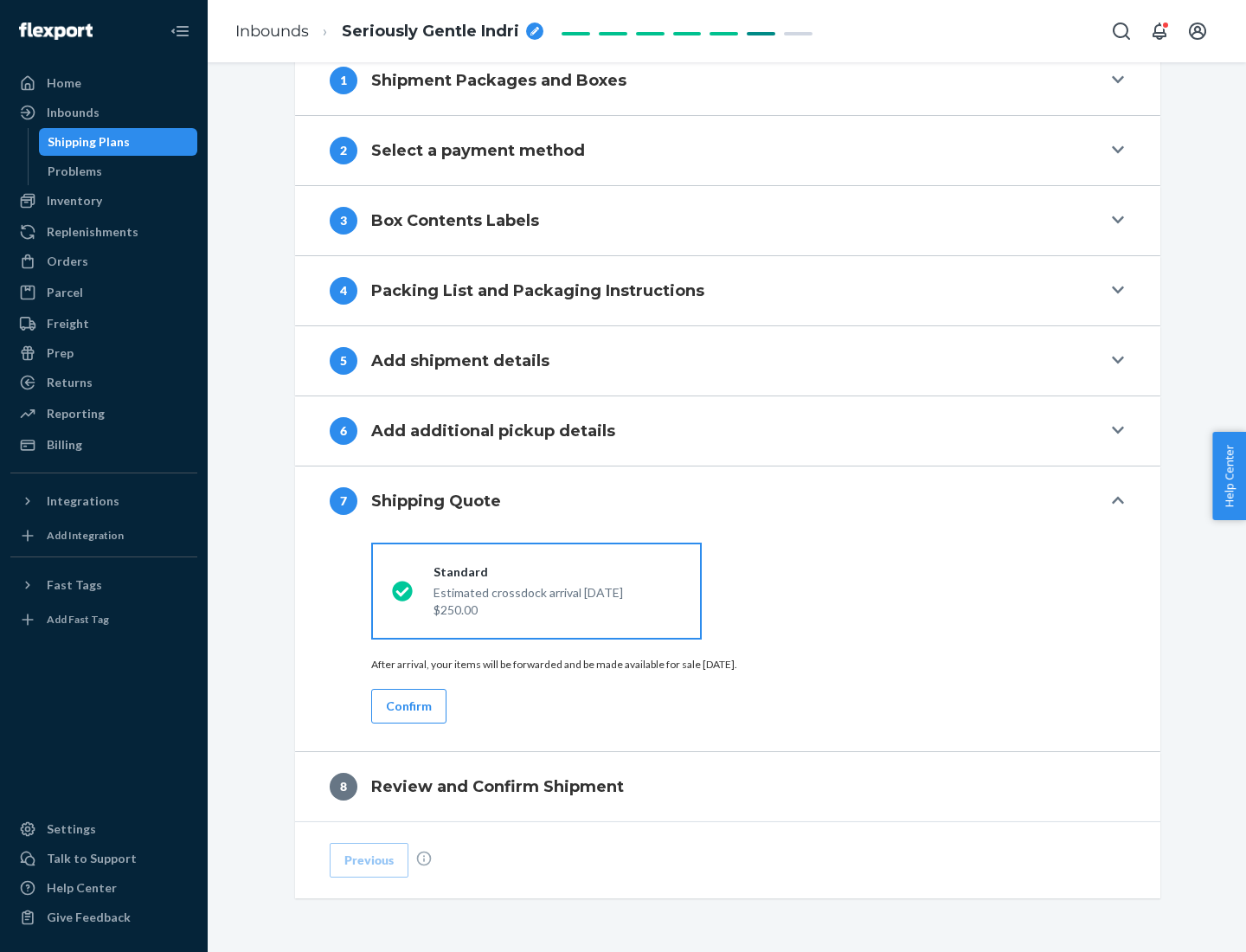
scroll to position [717, 0]
